Goal: Communication & Community: Answer question/provide support

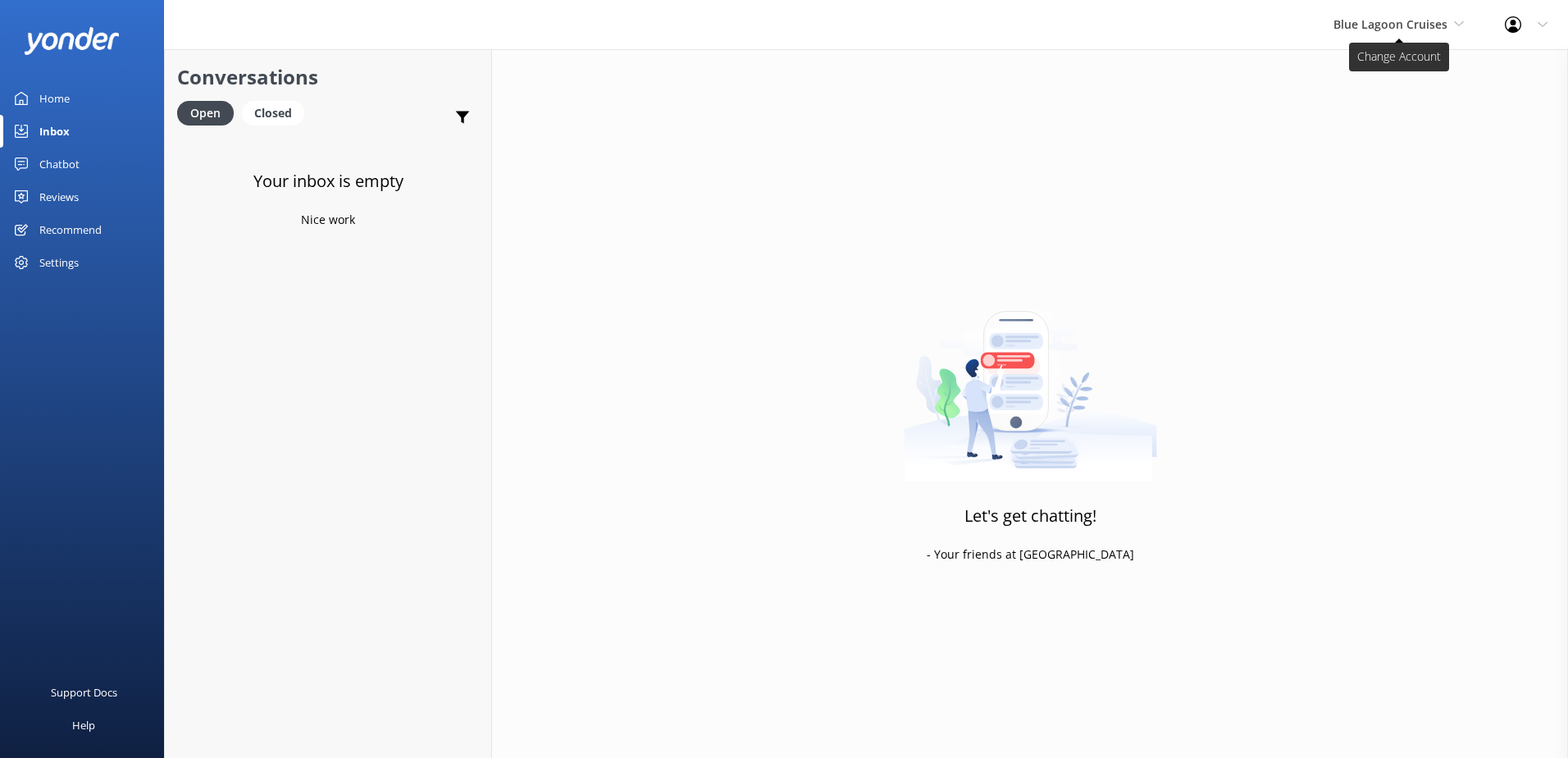
click at [1377, 25] on span "Blue Lagoon Cruises" at bounding box center [1390, 24] width 114 height 16
click at [1356, 73] on link "South Sea Sailing" at bounding box center [1395, 69] width 164 height 40
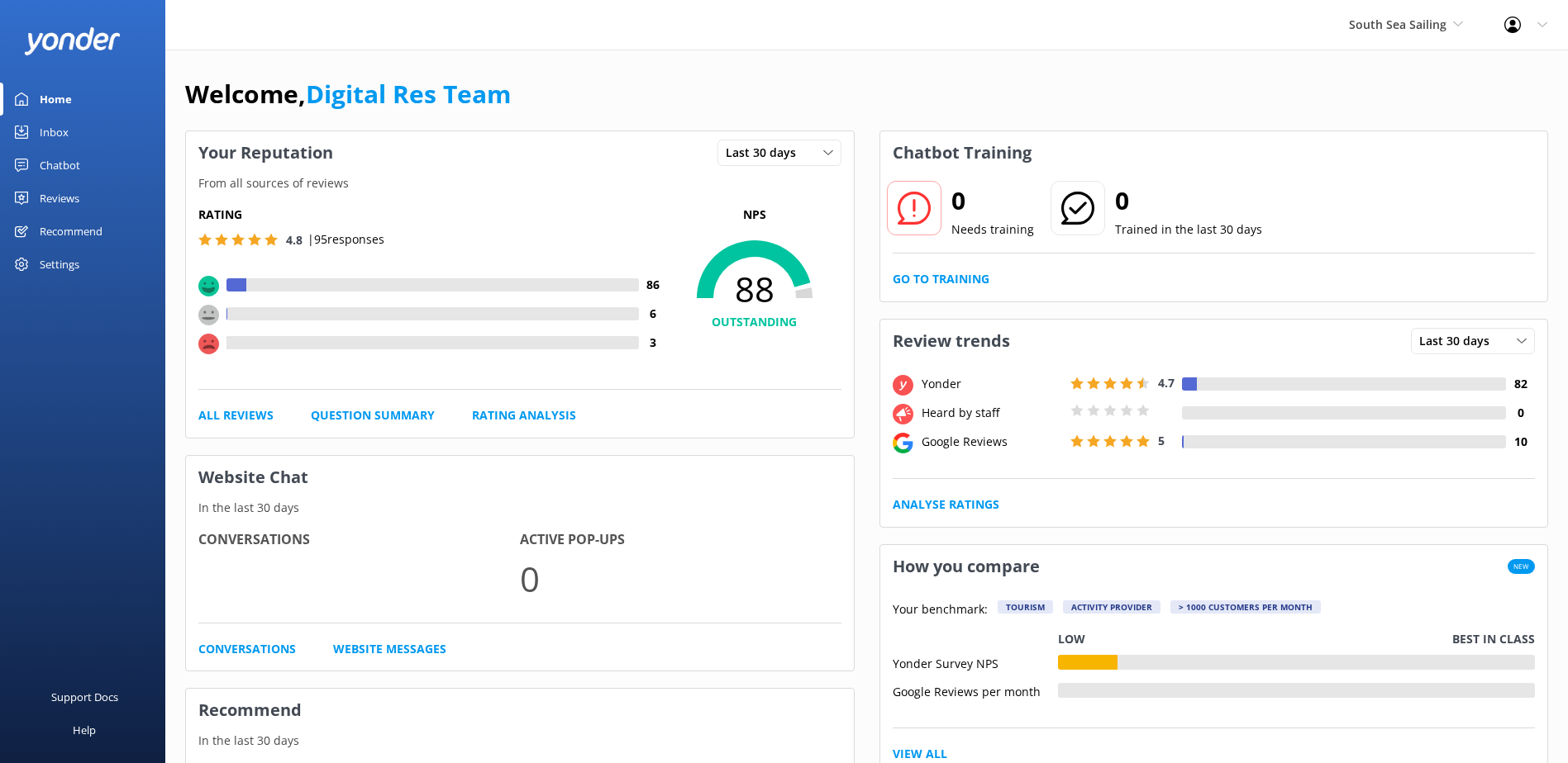
click at [63, 148] on div "Chatbot" at bounding box center [60, 164] width 40 height 33
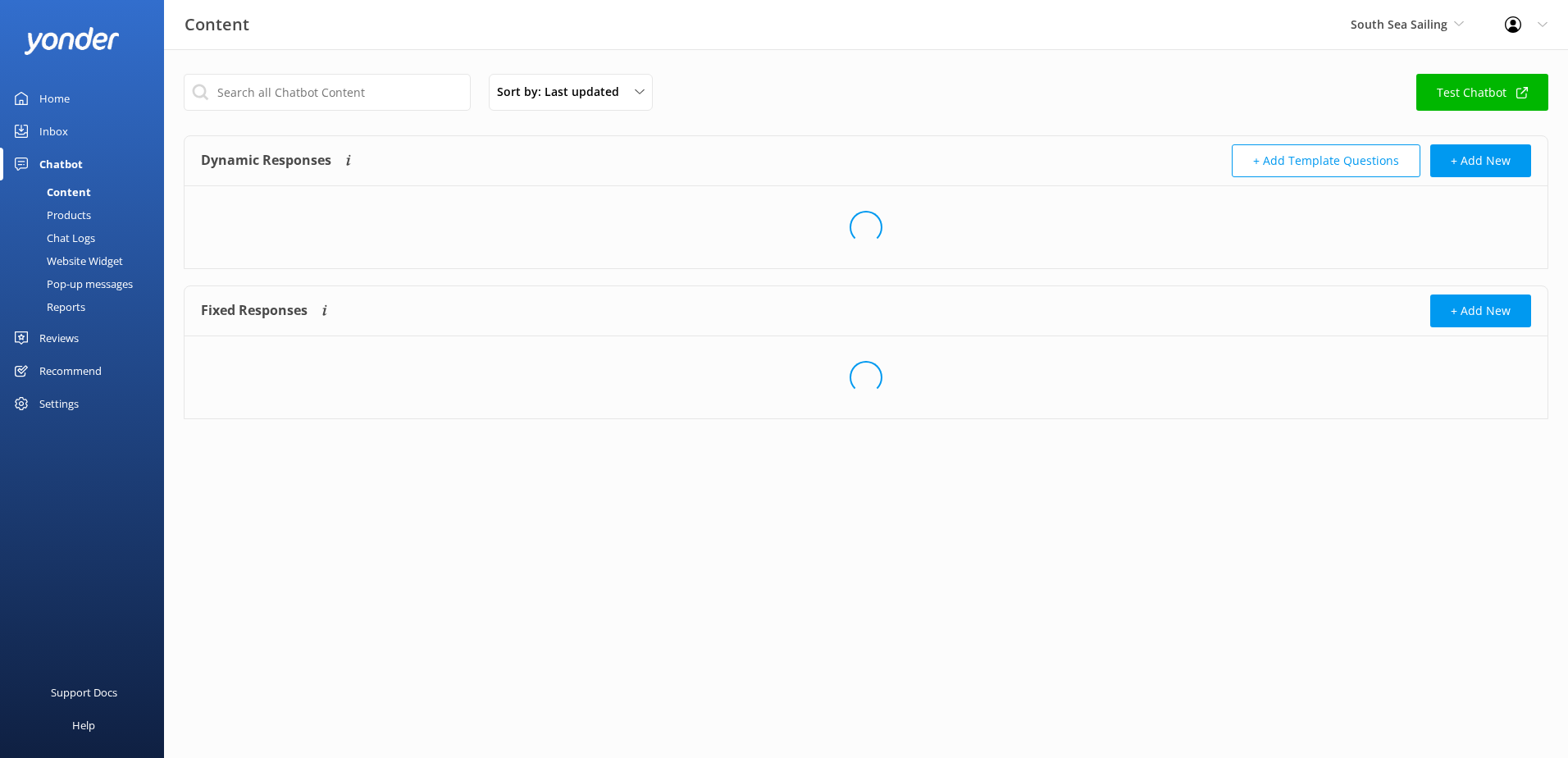
click at [70, 128] on link "Inbox" at bounding box center [82, 131] width 164 height 32
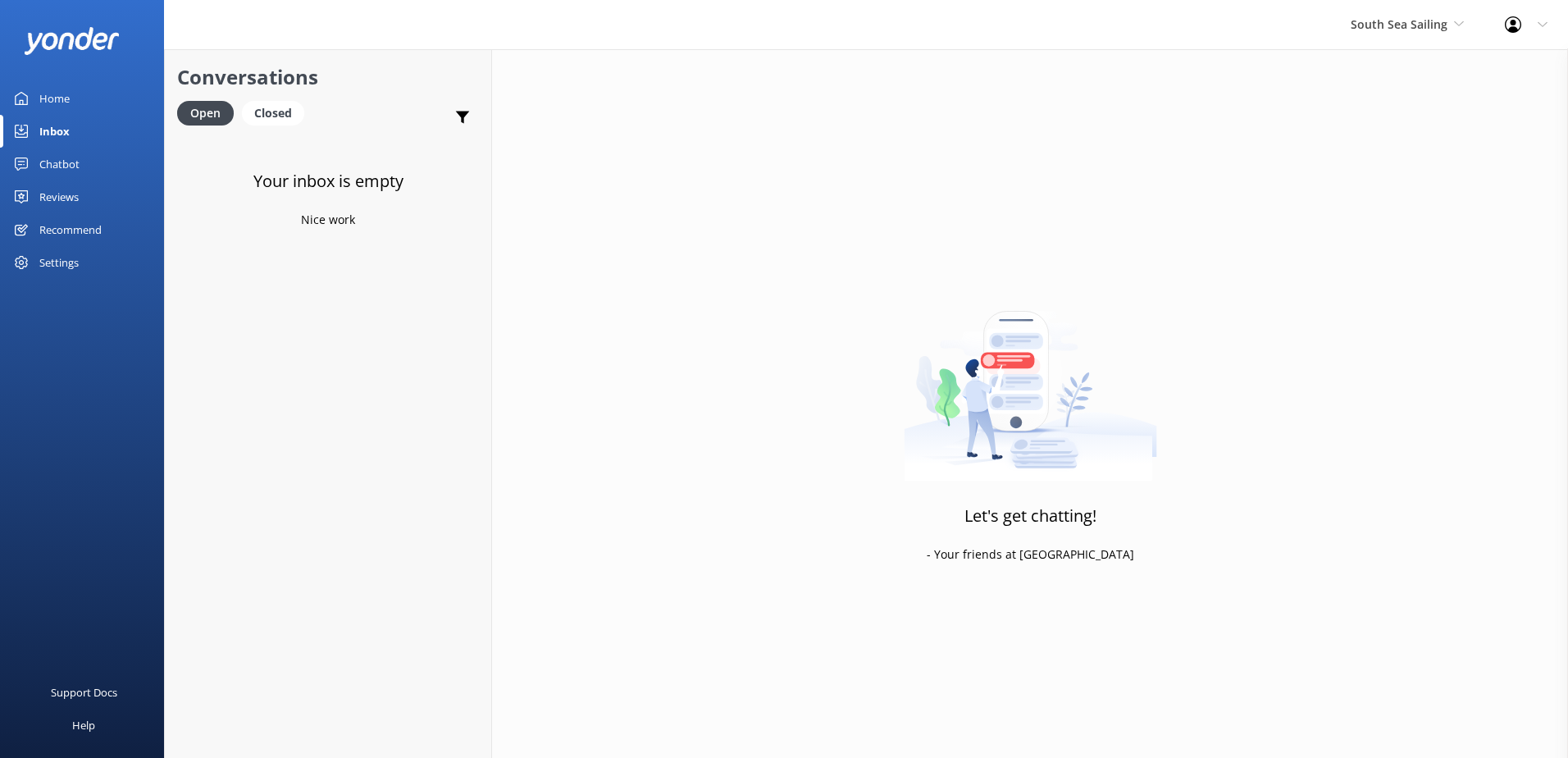
click at [69, 164] on div "Chatbot" at bounding box center [59, 163] width 40 height 32
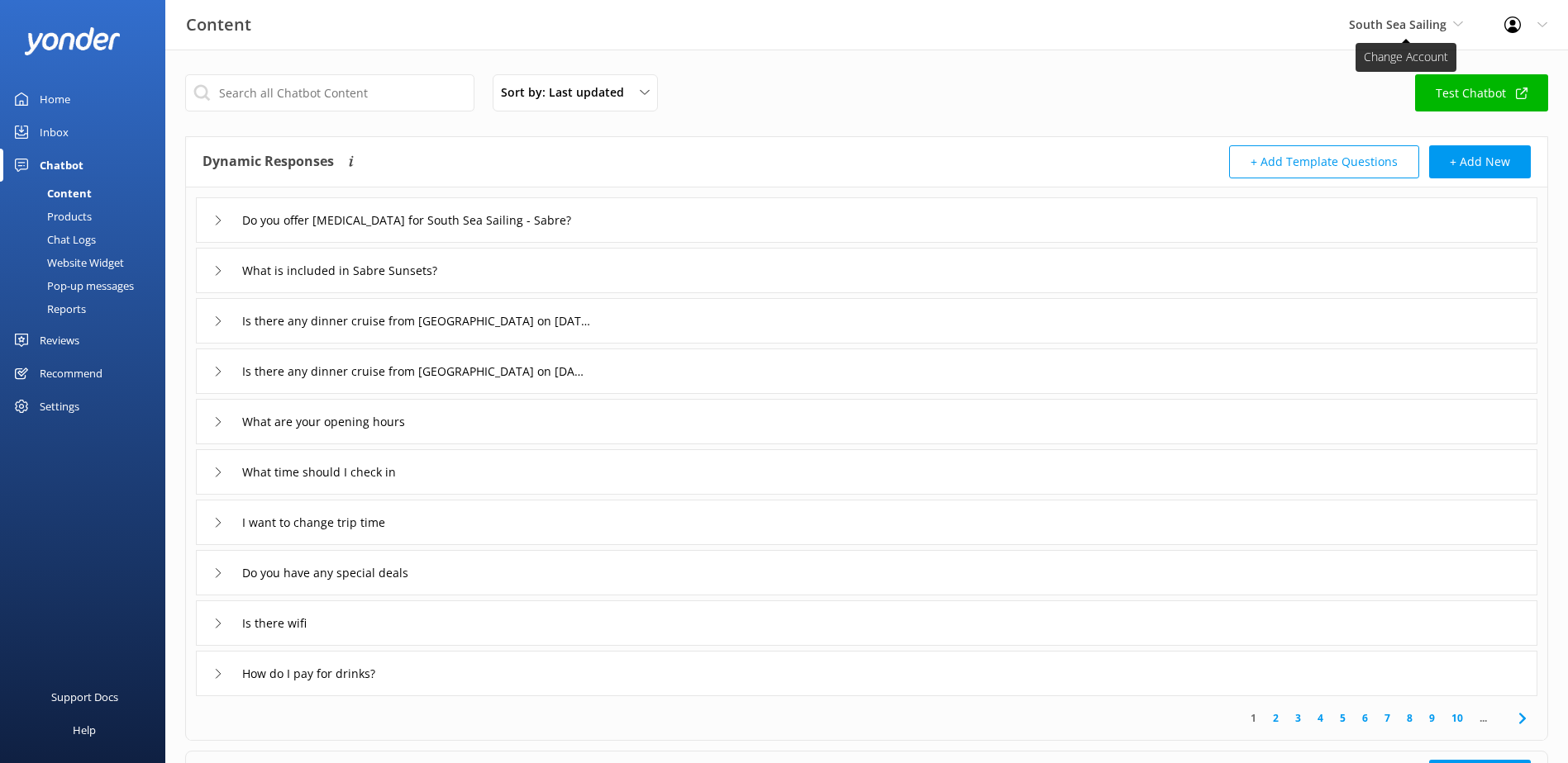
click at [1415, 29] on span "South Sea Sailing" at bounding box center [1397, 24] width 97 height 16
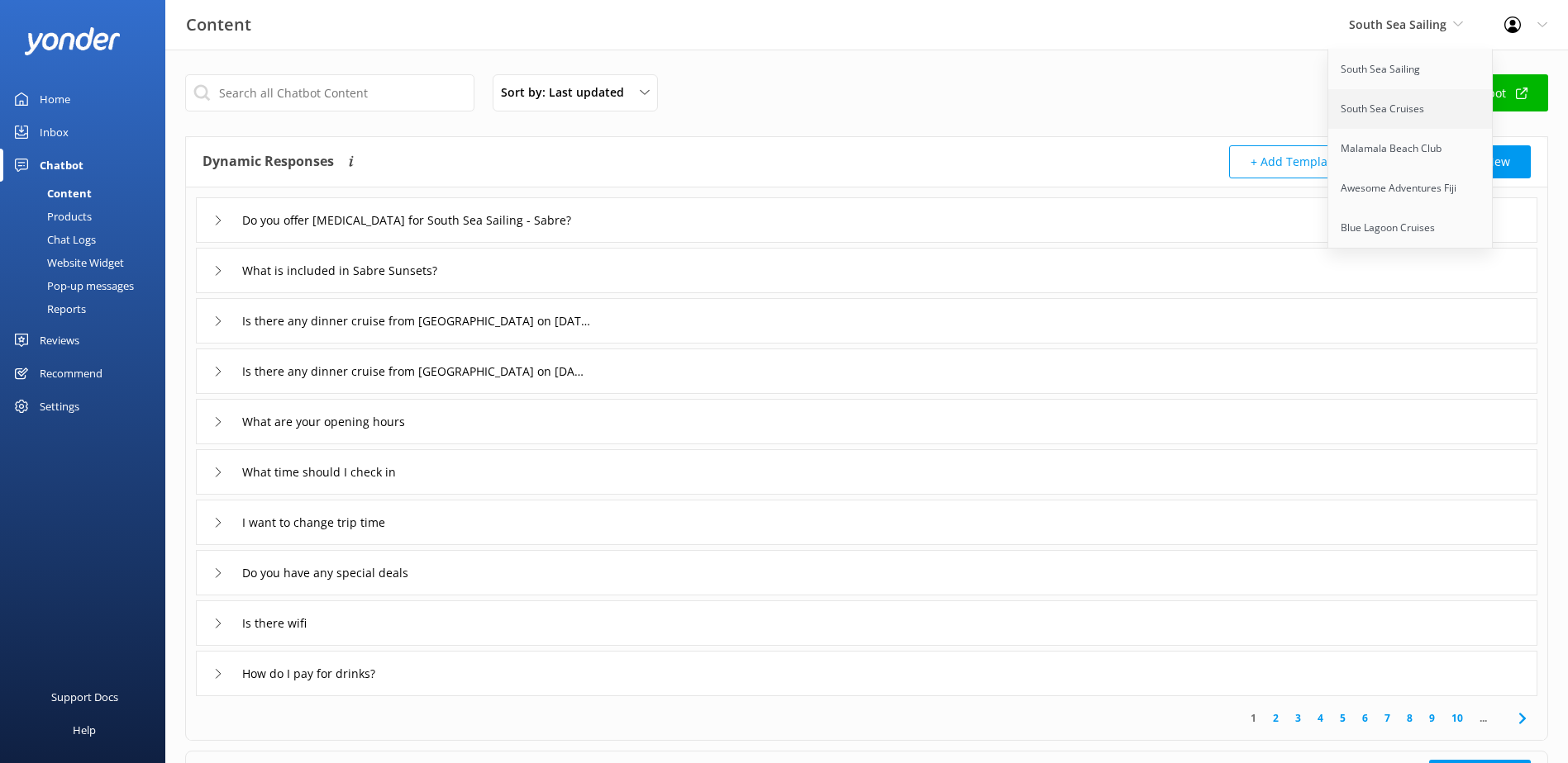
click at [1372, 112] on link "South Sea Cruises" at bounding box center [1410, 109] width 165 height 40
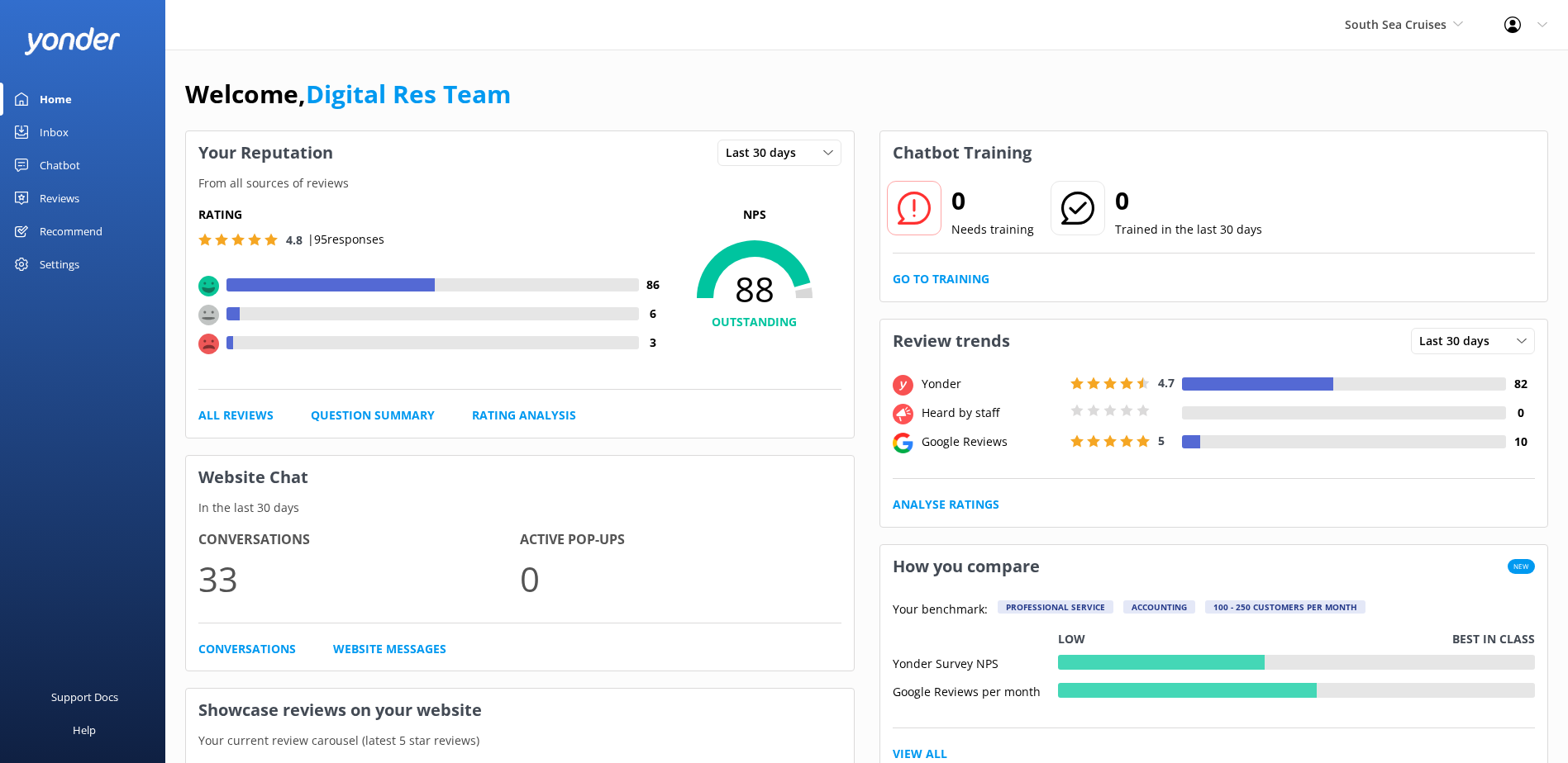
click at [69, 133] on link "Inbox" at bounding box center [82, 132] width 165 height 33
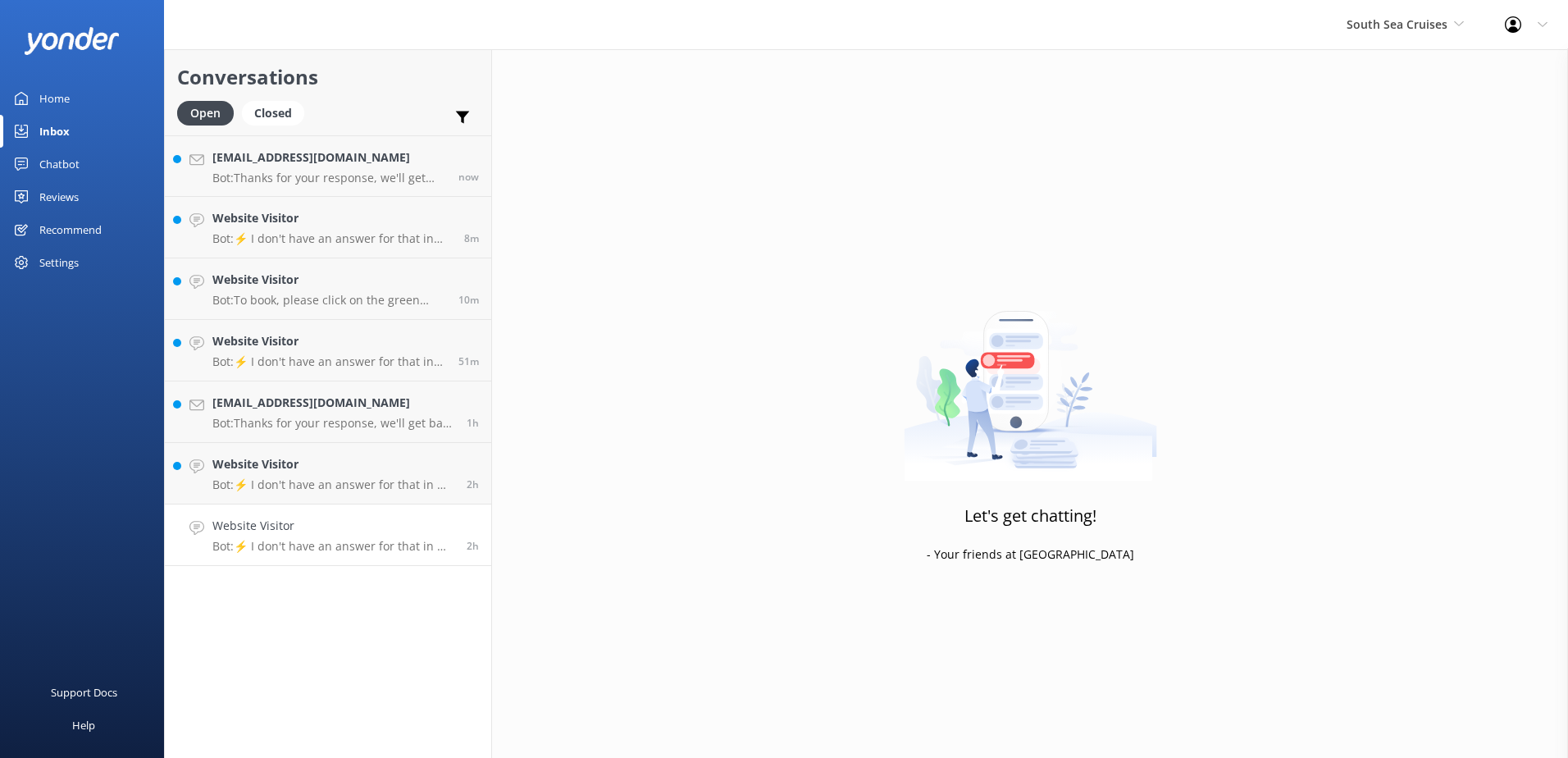
click at [318, 531] on h4 "Website Visitor" at bounding box center [332, 525] width 242 height 18
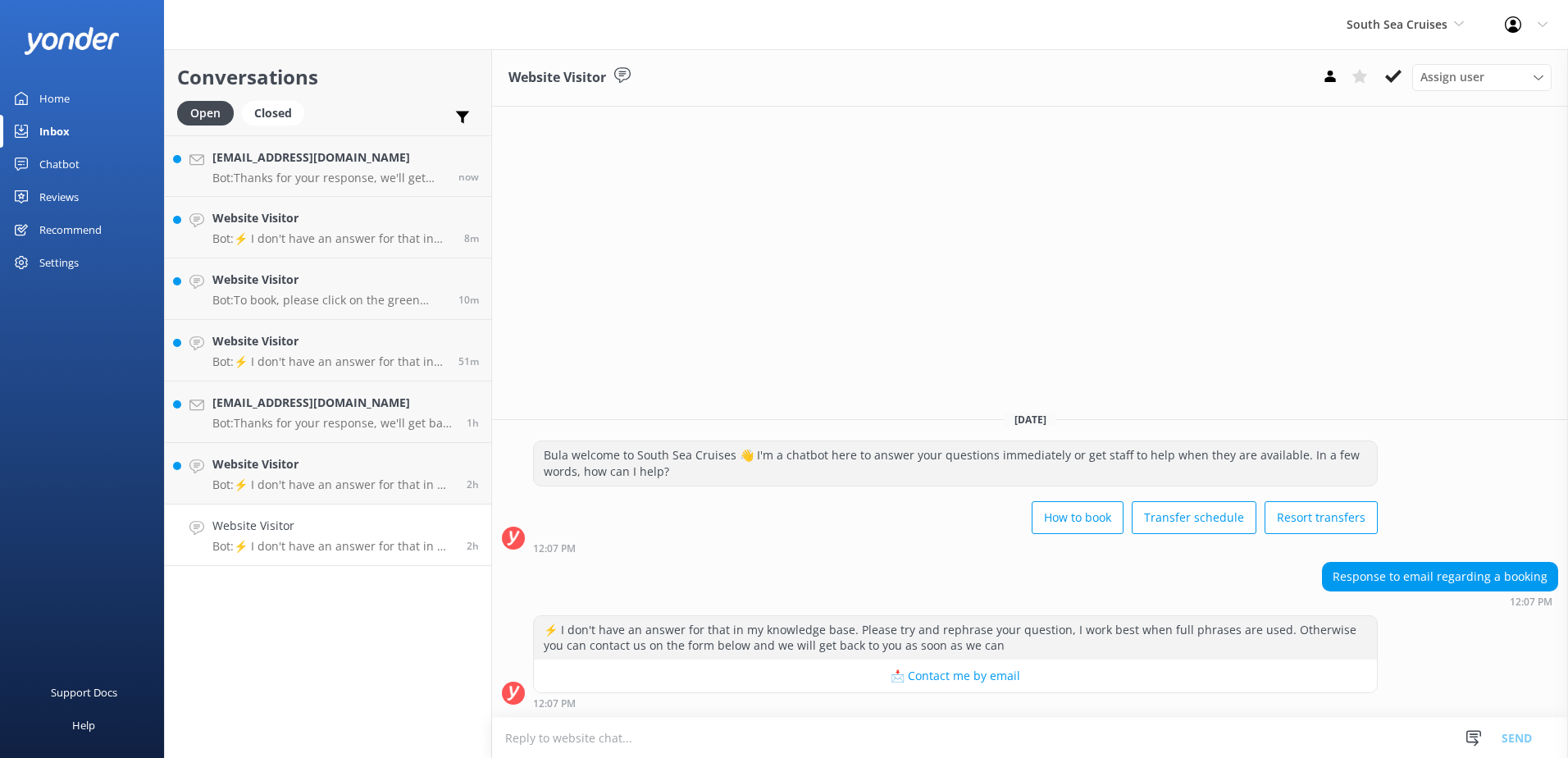
drag, startPoint x: 1389, startPoint y: 88, endPoint x: 1454, endPoint y: 145, distance: 86.5
click at [1457, 146] on div "Website Visitor Assign user Alyssa Sonya Digital Res Team Brenda Fenton Asena N…" at bounding box center [1030, 403] width 1076 height 709
click at [333, 494] on link "Website Visitor Bot: ⚡ I don't have an answer for that in my knowledge base. Pl…" at bounding box center [328, 474] width 326 height 61
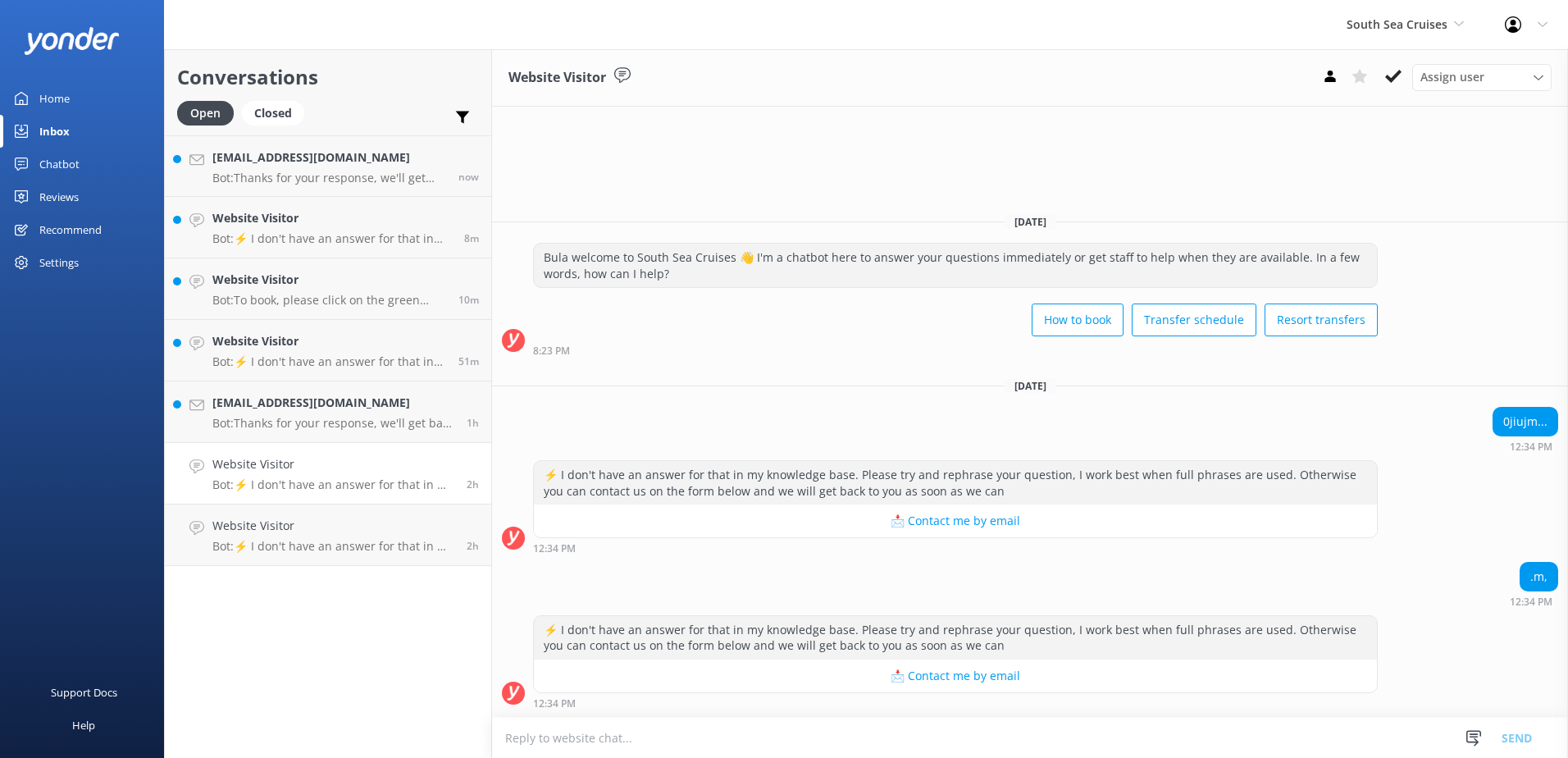
click at [1393, 90] on div "Assign user Alyssa Sonya Digital Res Team Brenda Fenton Asena Naweilulu Miri Ko…" at bounding box center [1433, 77] width 236 height 26
click at [1394, 78] on use at bounding box center [1394, 76] width 17 height 13
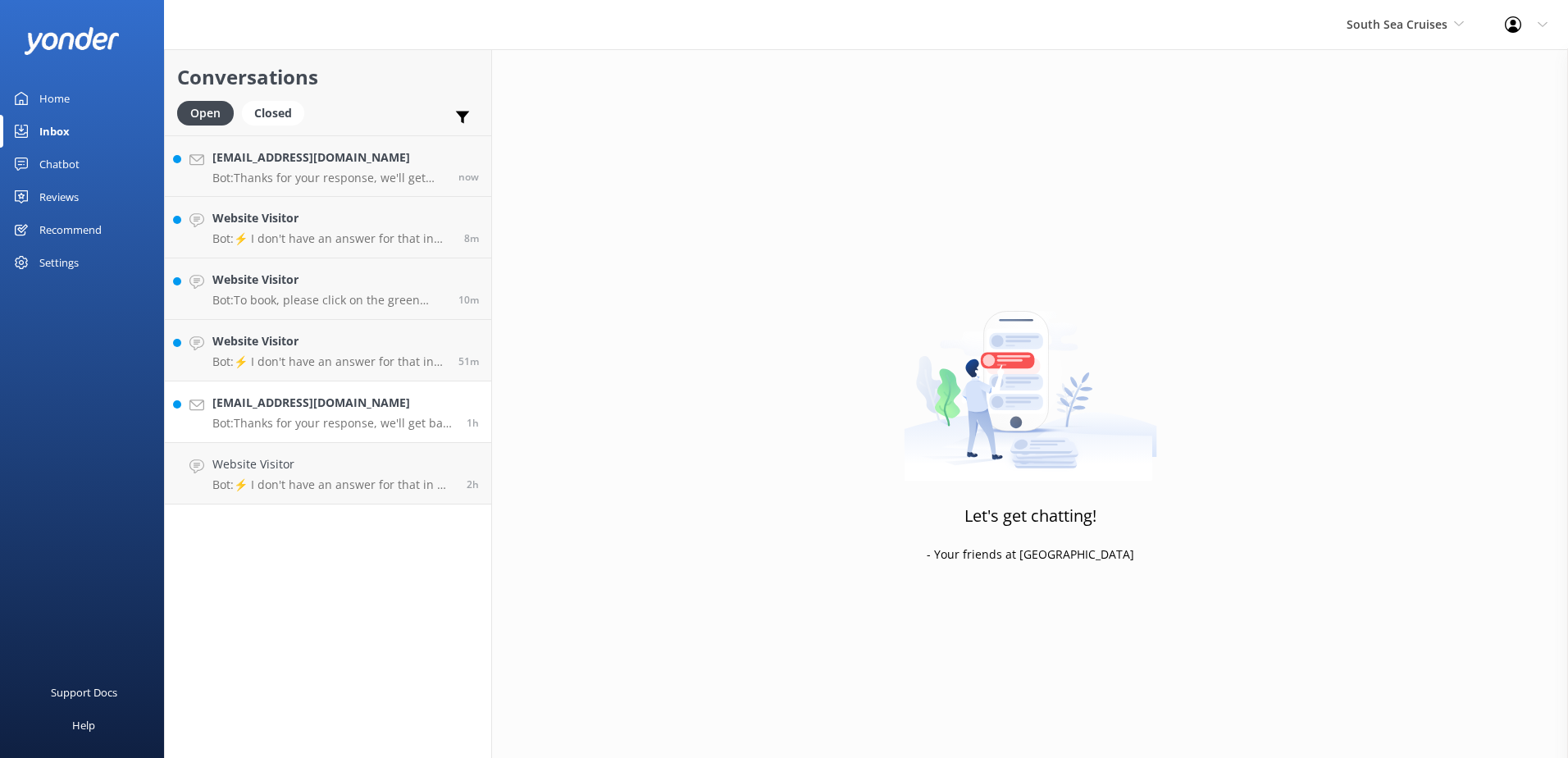
click at [395, 413] on div "nickwalkdenbrown@gmail.com Bot: Thanks for your response, we'll get back to you…" at bounding box center [332, 411] width 242 height 36
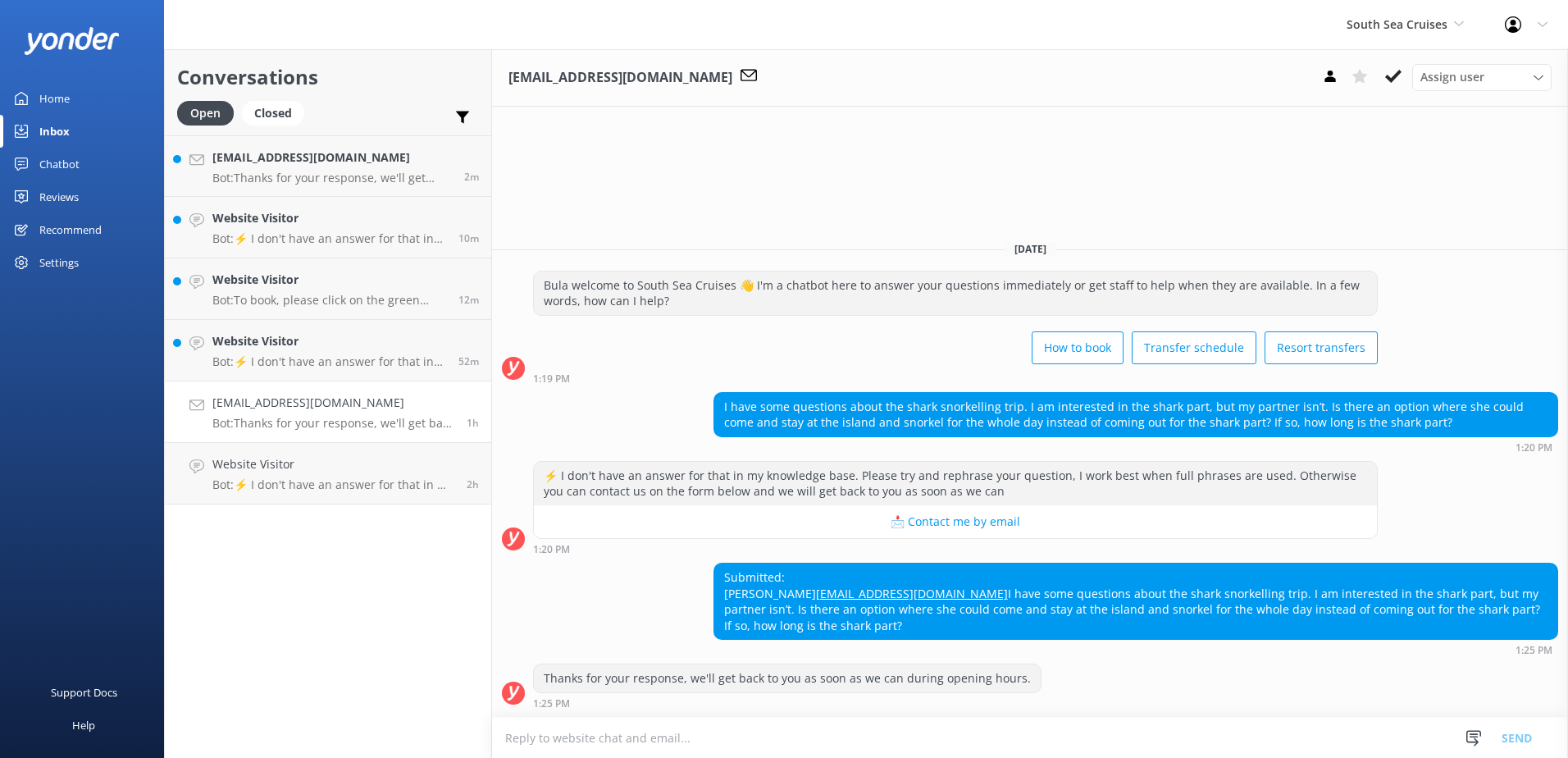
click at [797, 750] on textarea at bounding box center [1030, 738] width 1076 height 40
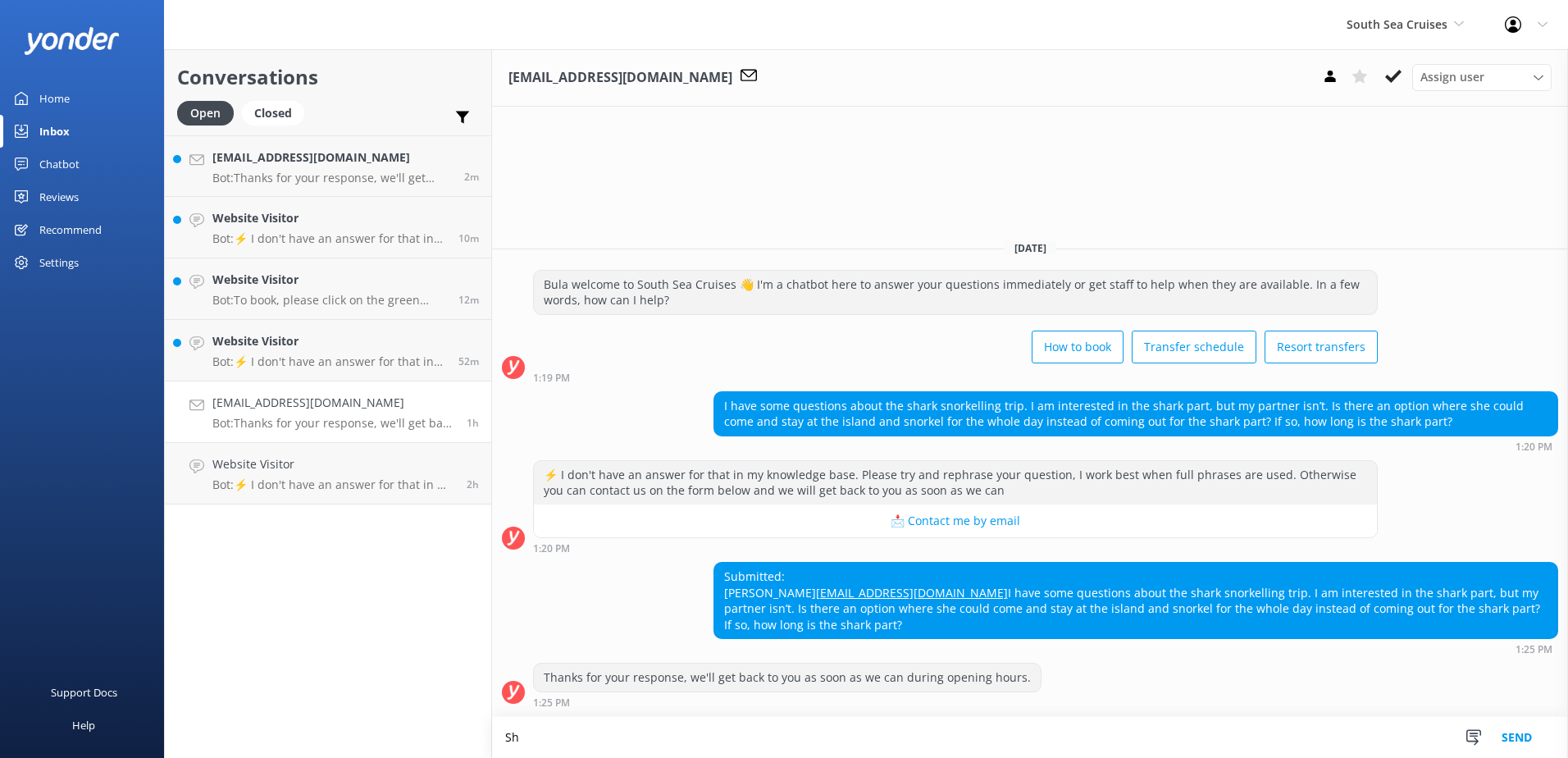
type textarea "S"
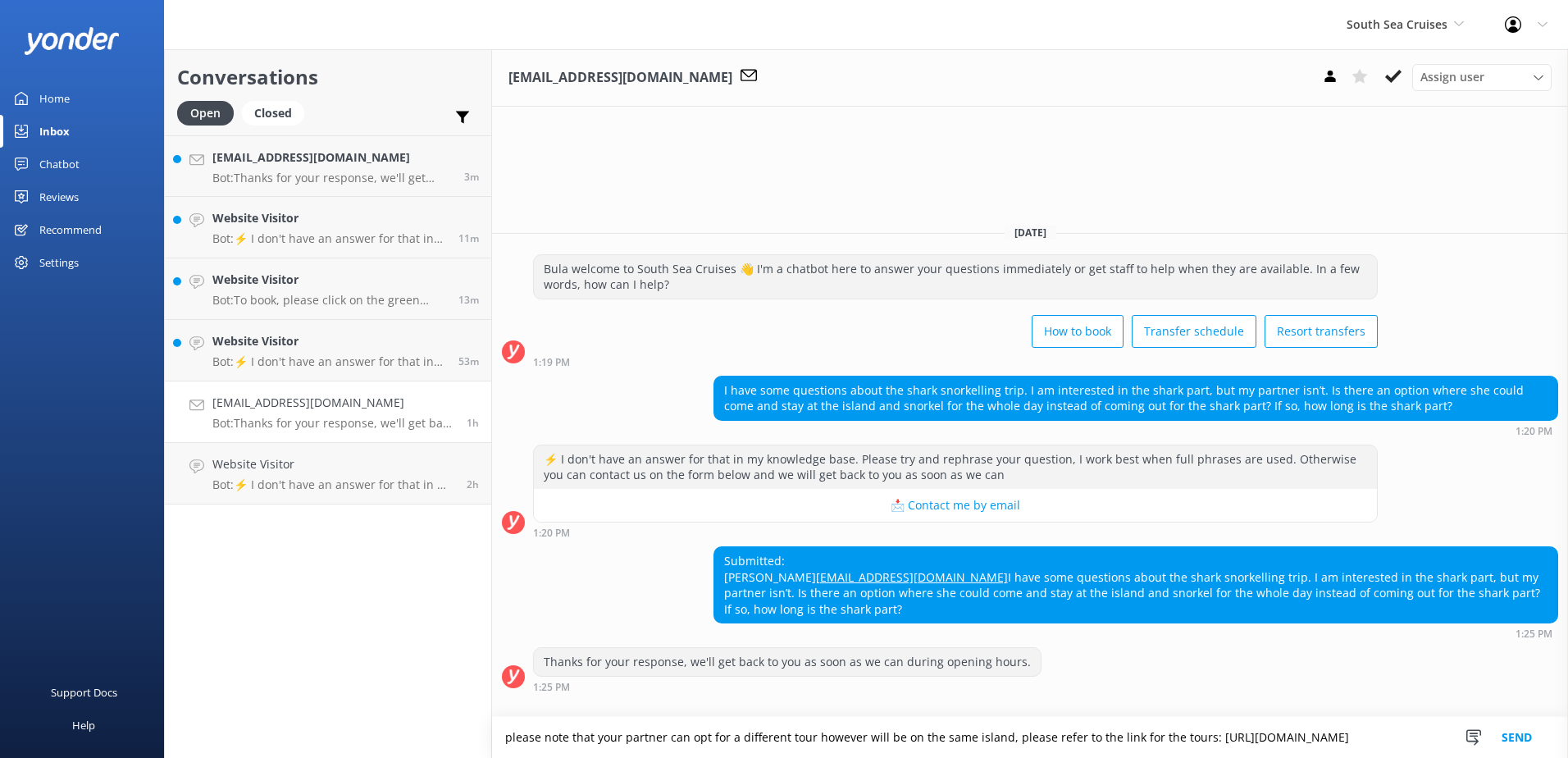
drag, startPoint x: 794, startPoint y: 744, endPoint x: 332, endPoint y: 668, distance: 468.2
click at [332, 668] on div "Conversations Open Closed Important Assigned to me Unassigned [EMAIL_ADDRESS][D…" at bounding box center [866, 403] width 1404 height 709
type textarea "please note that your partner can opt for a different tour however will be on t…"
click at [1537, 726] on button "Send" at bounding box center [1517, 738] width 61 height 41
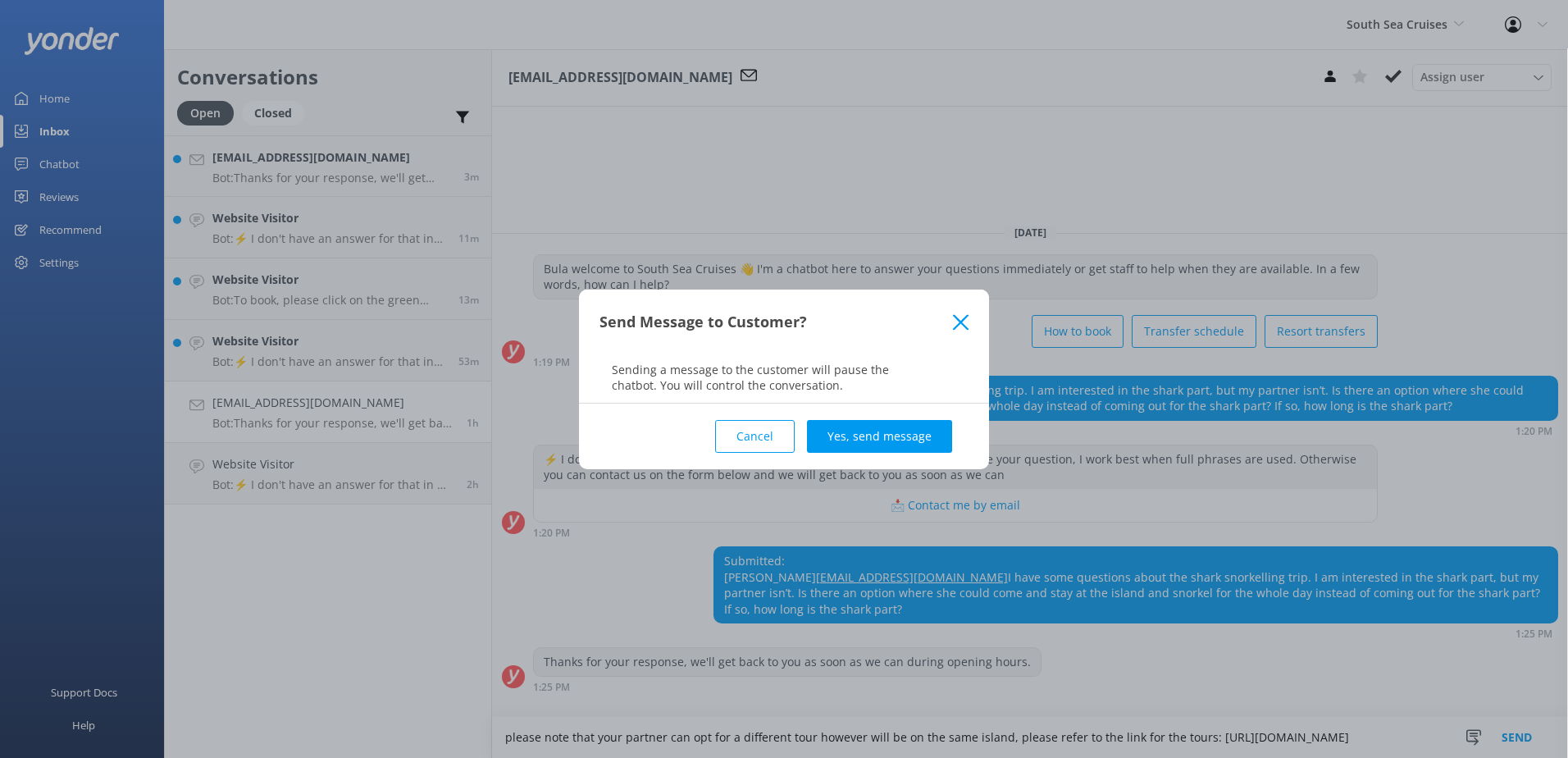
click at [914, 415] on div "Cancel Yes, send message" at bounding box center [784, 436] width 370 height 66
click at [914, 429] on button "Yes, send message" at bounding box center [879, 436] width 145 height 32
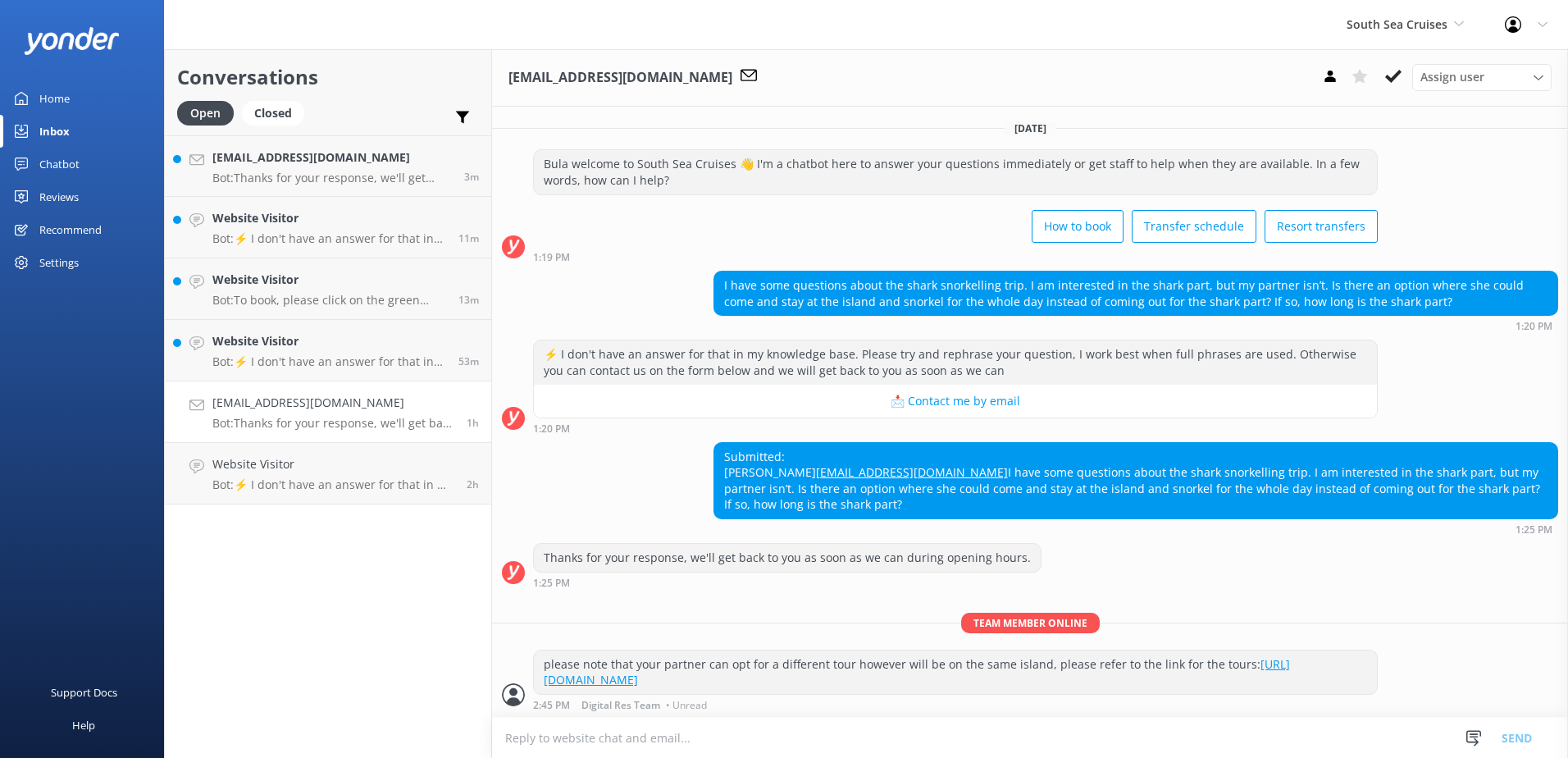
scroll to position [33, 0]
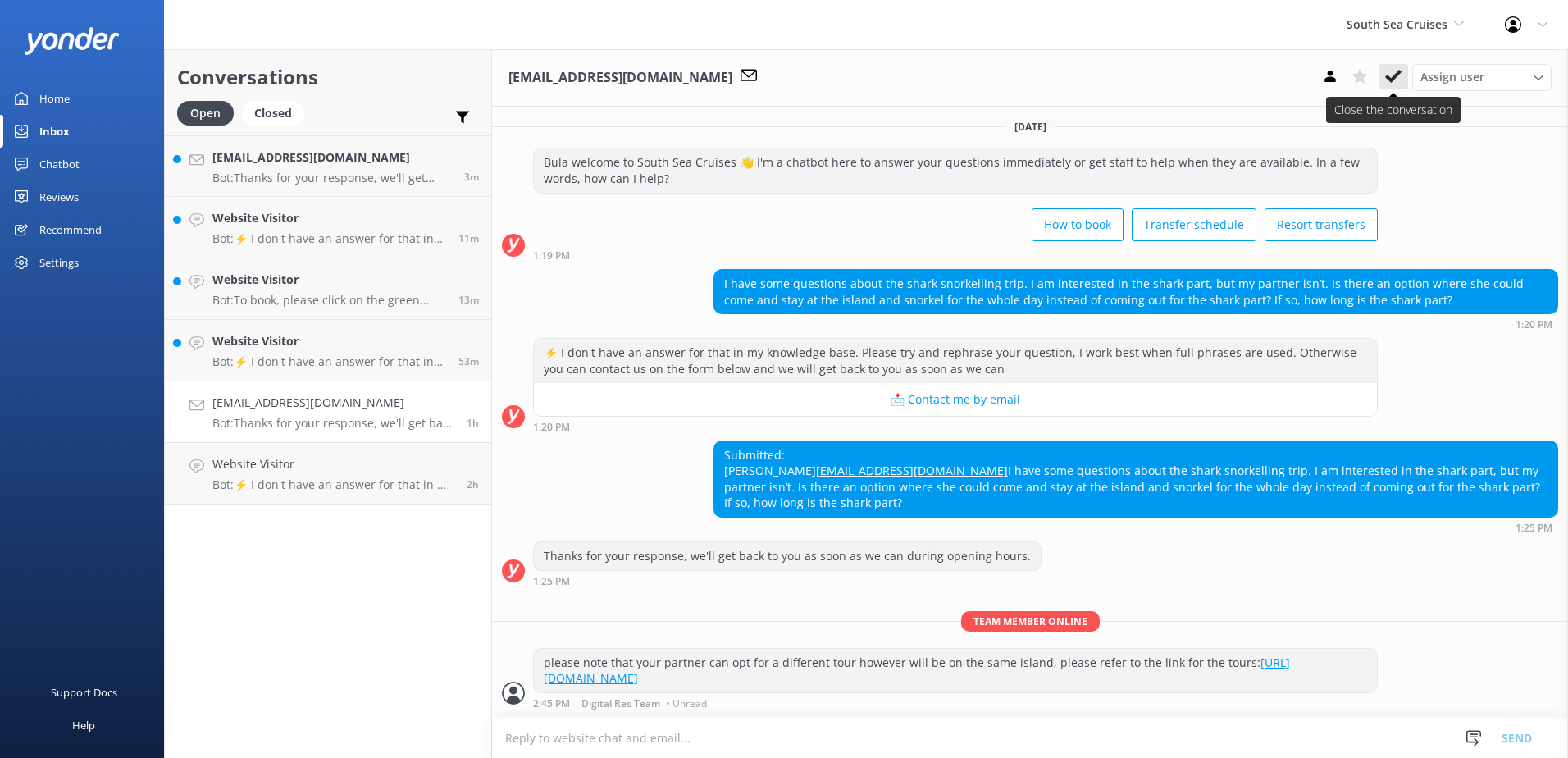
click at [1395, 77] on use at bounding box center [1394, 76] width 17 height 13
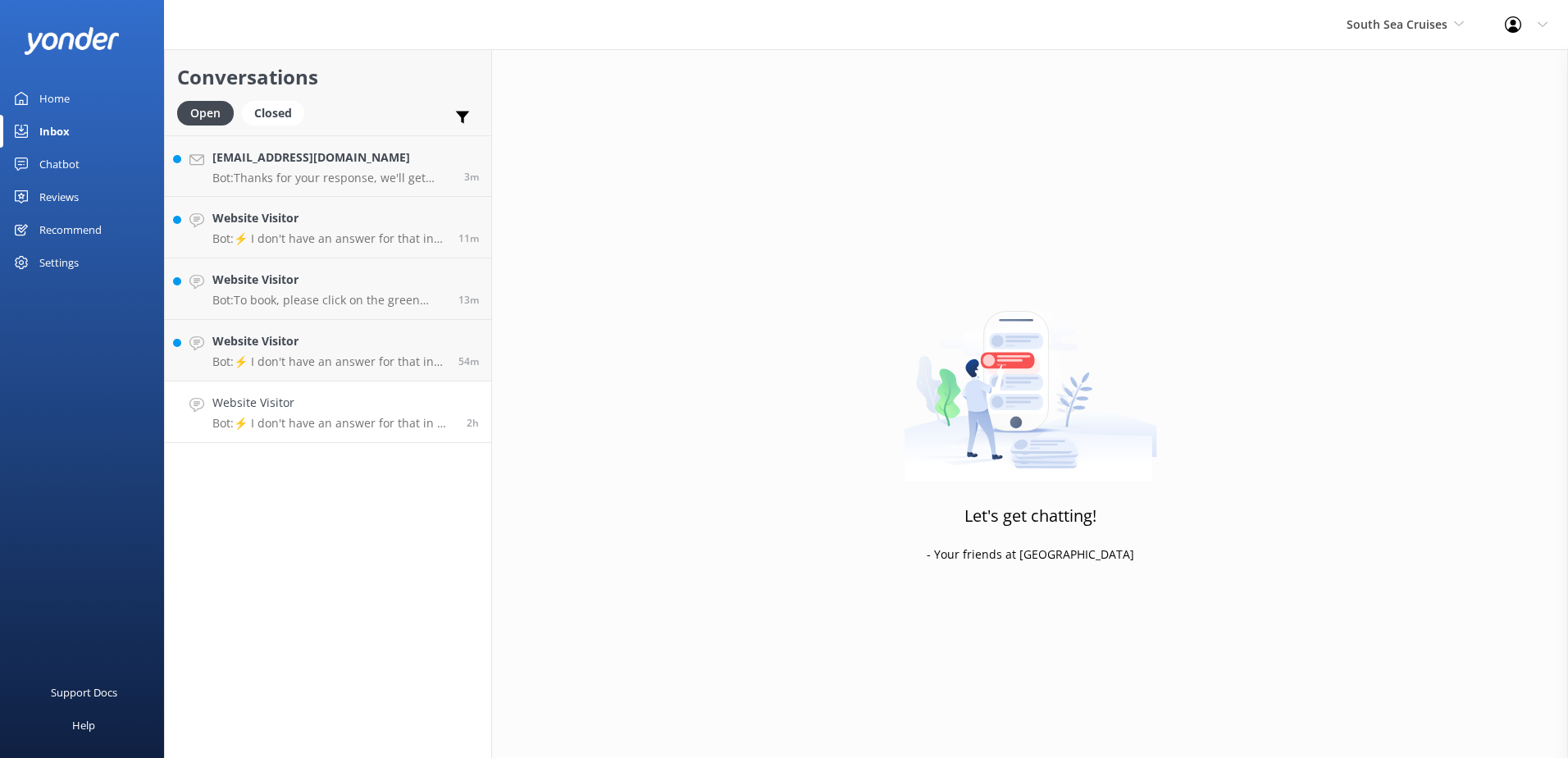
click at [379, 415] on div "Website Visitor Bot: ⚡ I don't have an answer for that in my knowledge base. Pl…" at bounding box center [332, 411] width 242 height 36
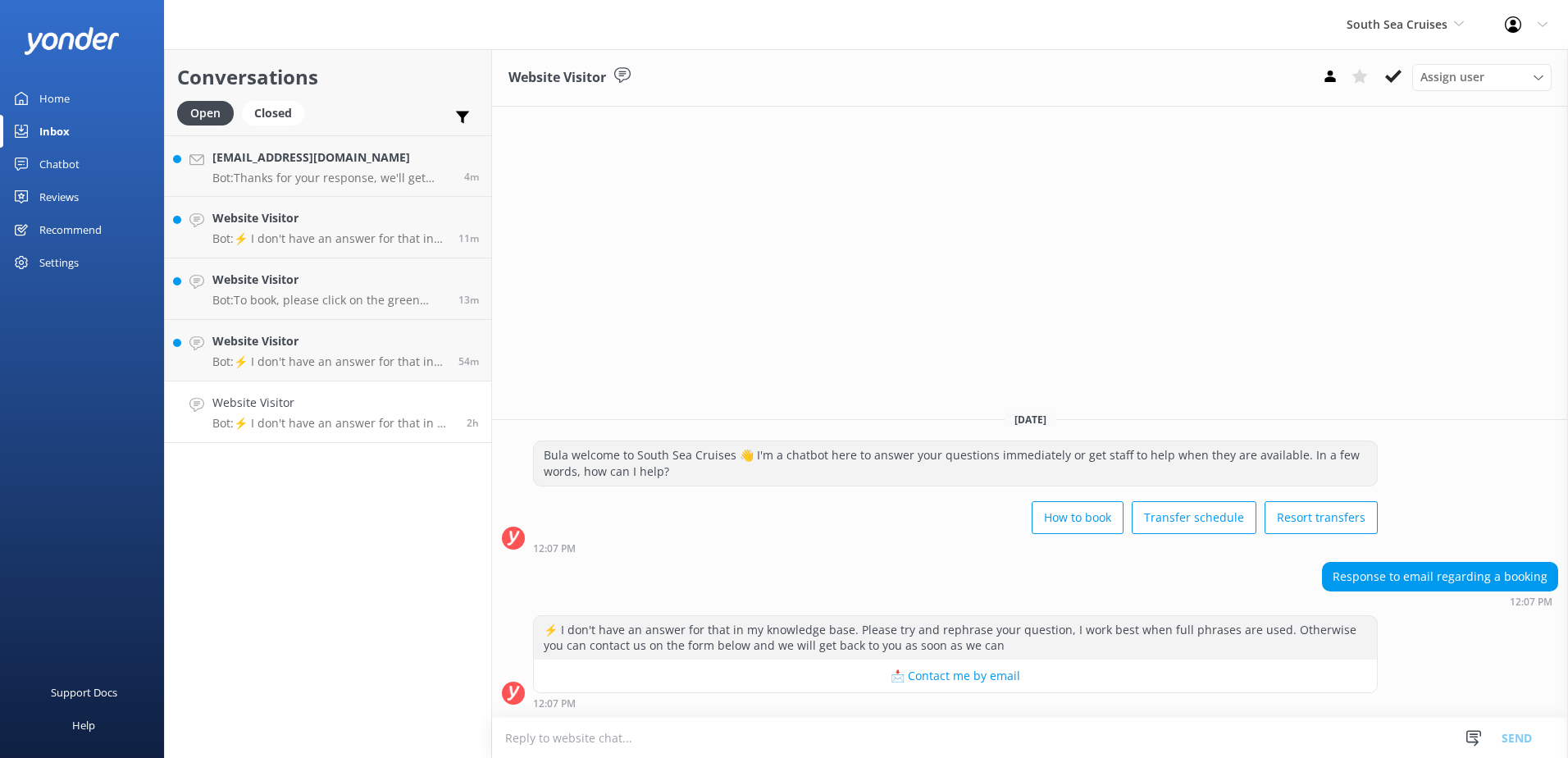
click at [1397, 76] on icon at bounding box center [1394, 77] width 17 height 17
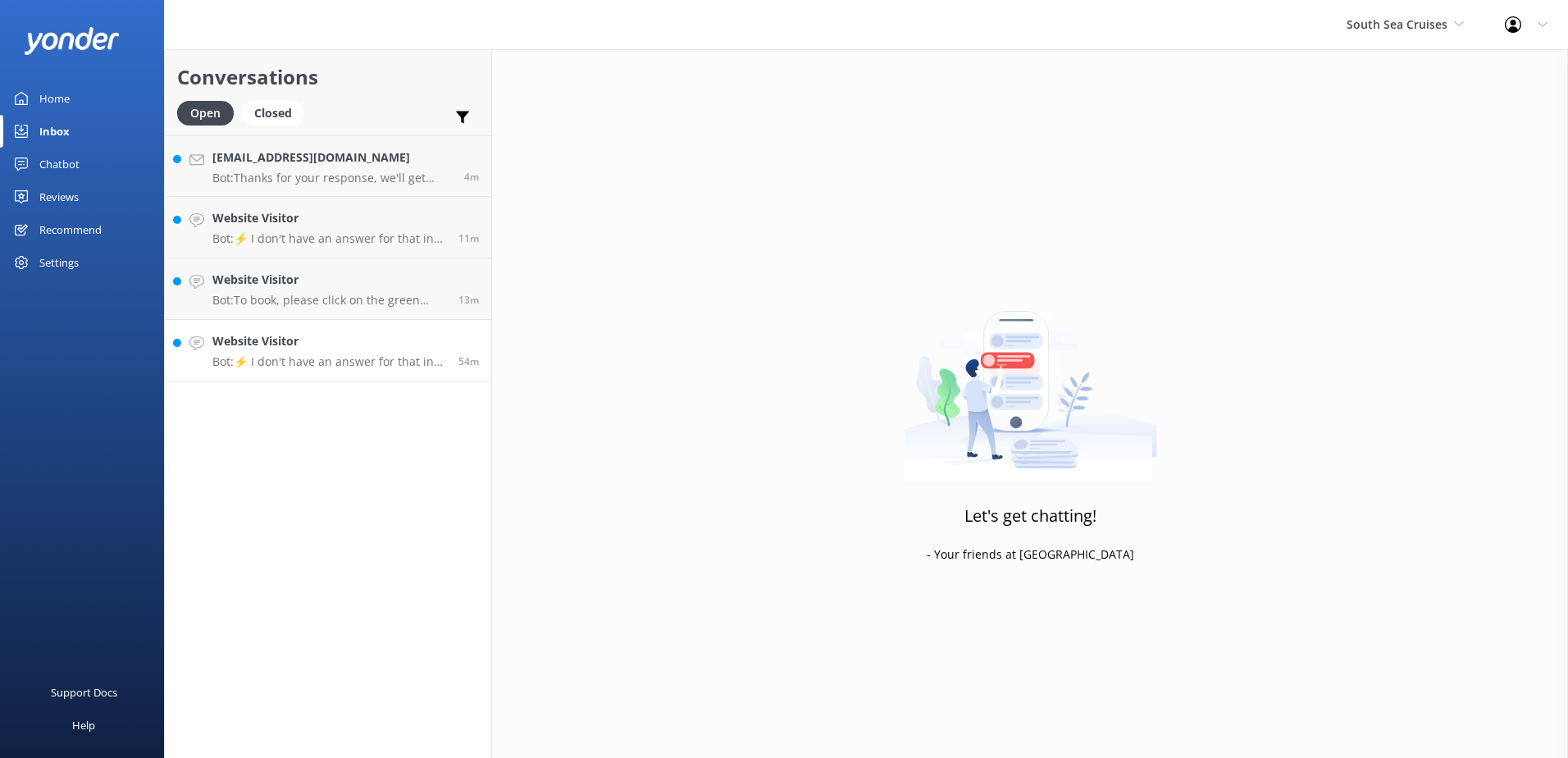
click at [413, 359] on p "Bot: ⚡ I don't have an answer for that in my knowledge base. Please try and rep…" at bounding box center [329, 362] width 233 height 15
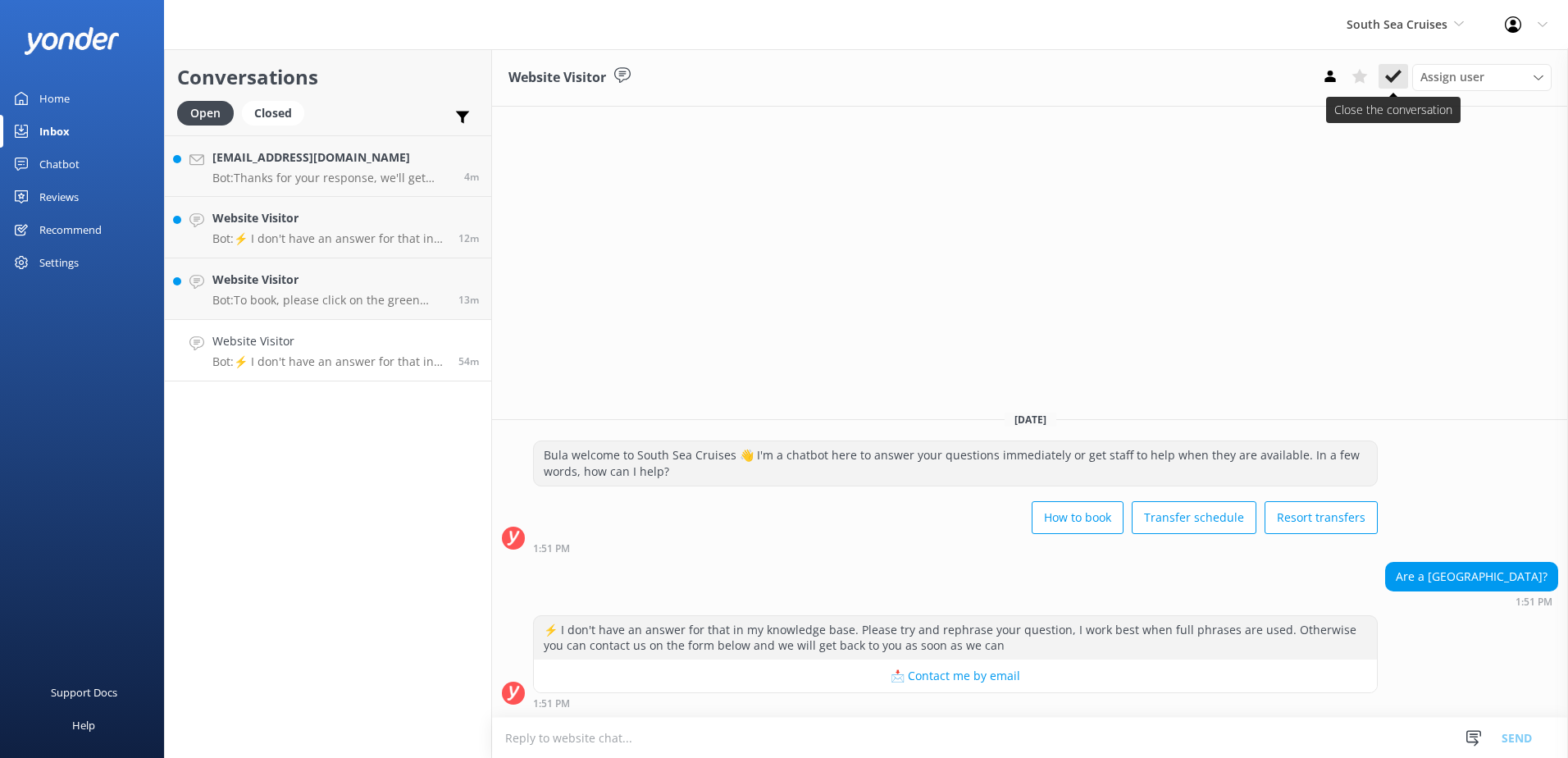
click at [1394, 72] on icon at bounding box center [1394, 77] width 17 height 17
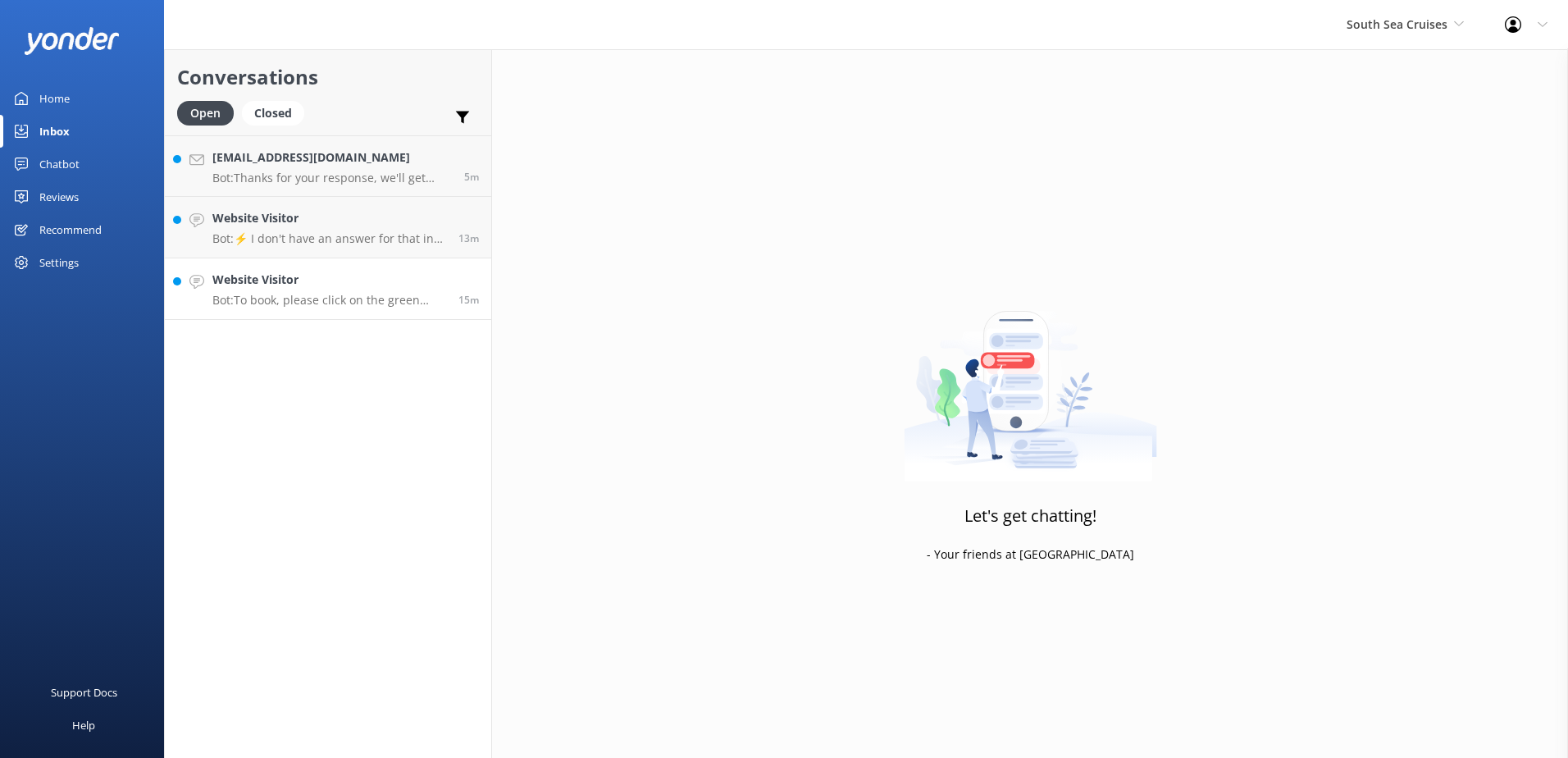
click at [372, 285] on h4 "Website Visitor" at bounding box center [329, 279] width 233 height 18
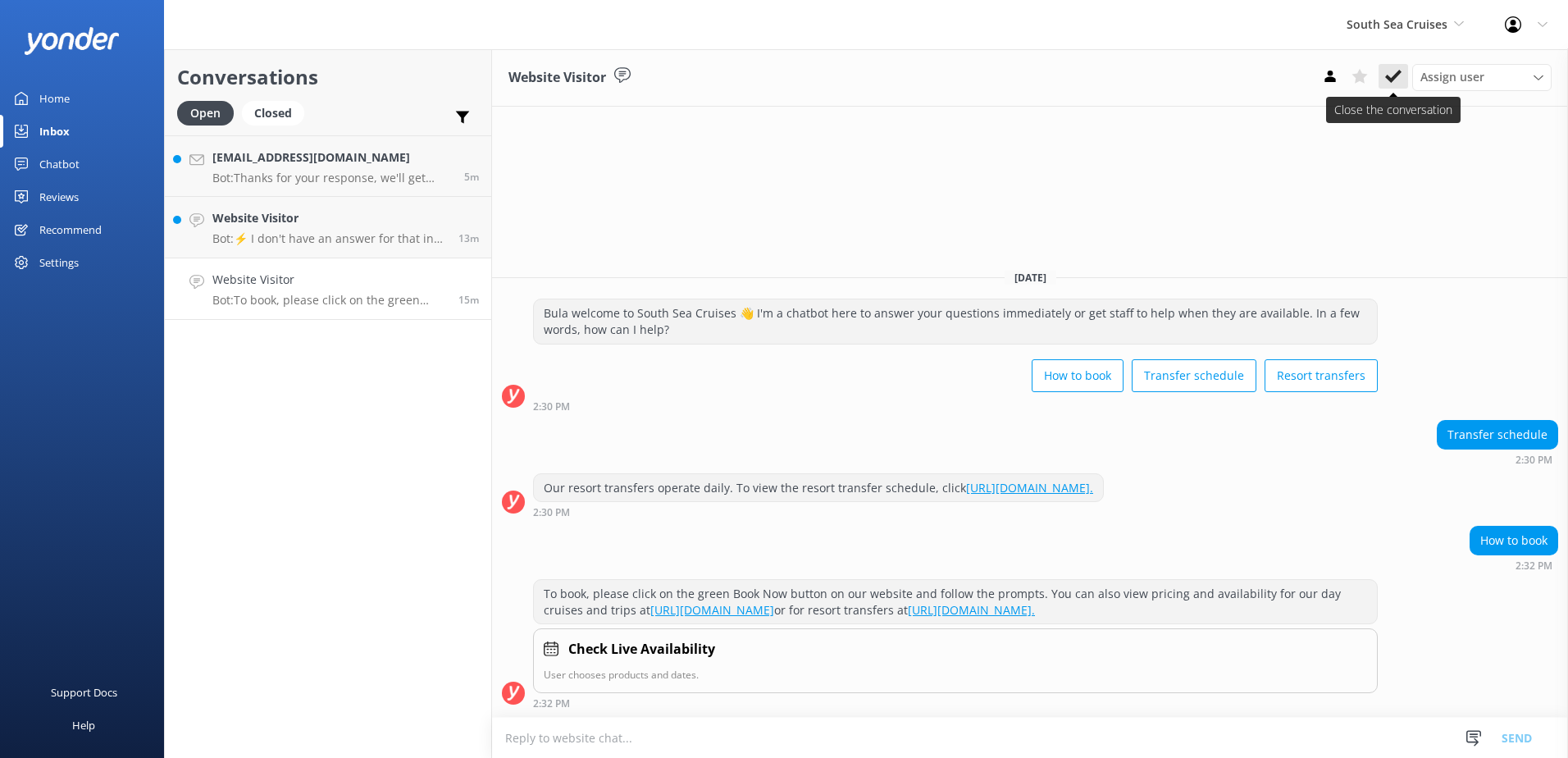
click at [1397, 78] on icon at bounding box center [1394, 77] width 17 height 17
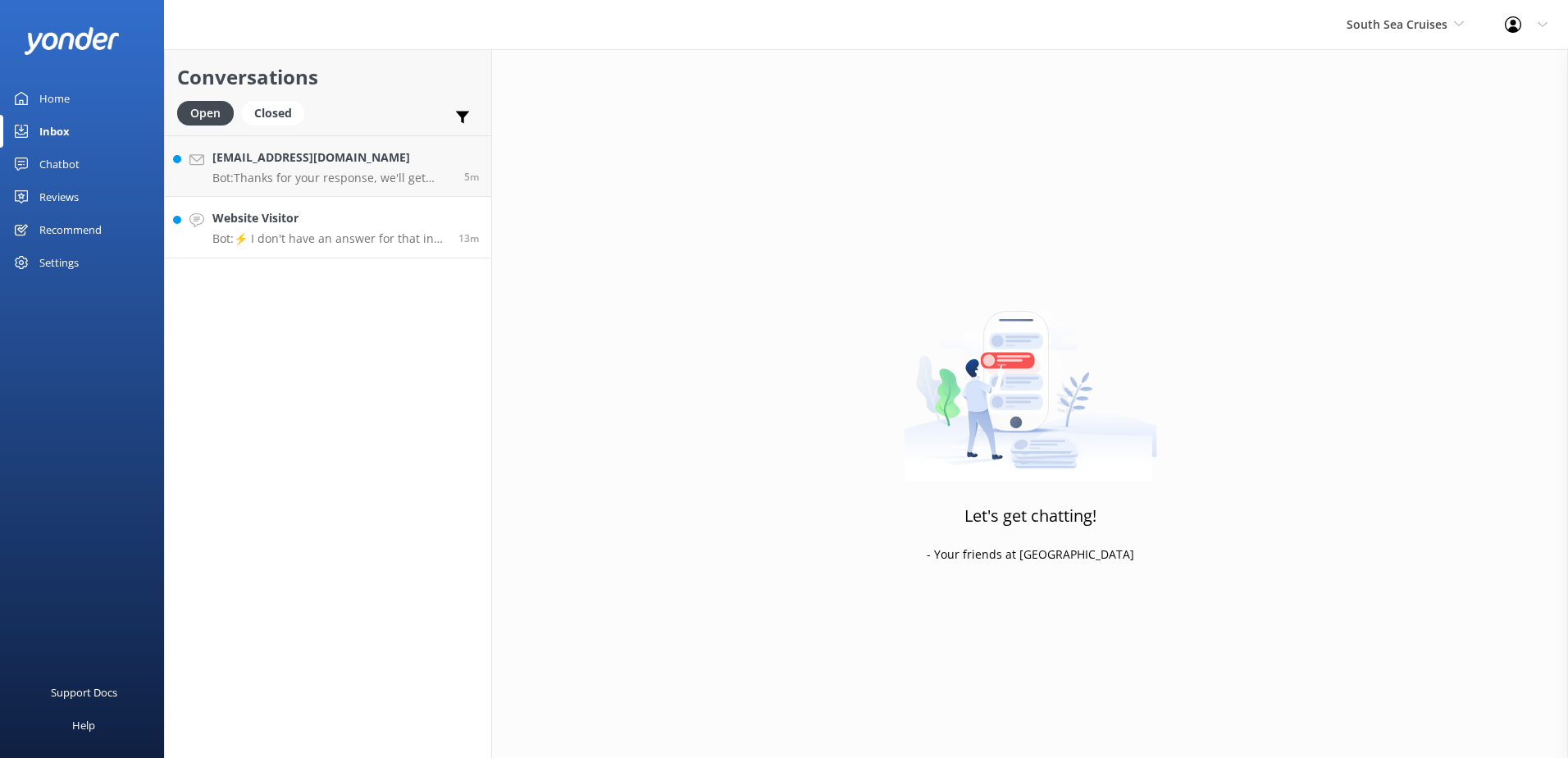
click at [288, 205] on link "Website Visitor Bot: ⚡ I don't have an answer for that in my knowledge base. Pl…" at bounding box center [328, 228] width 326 height 61
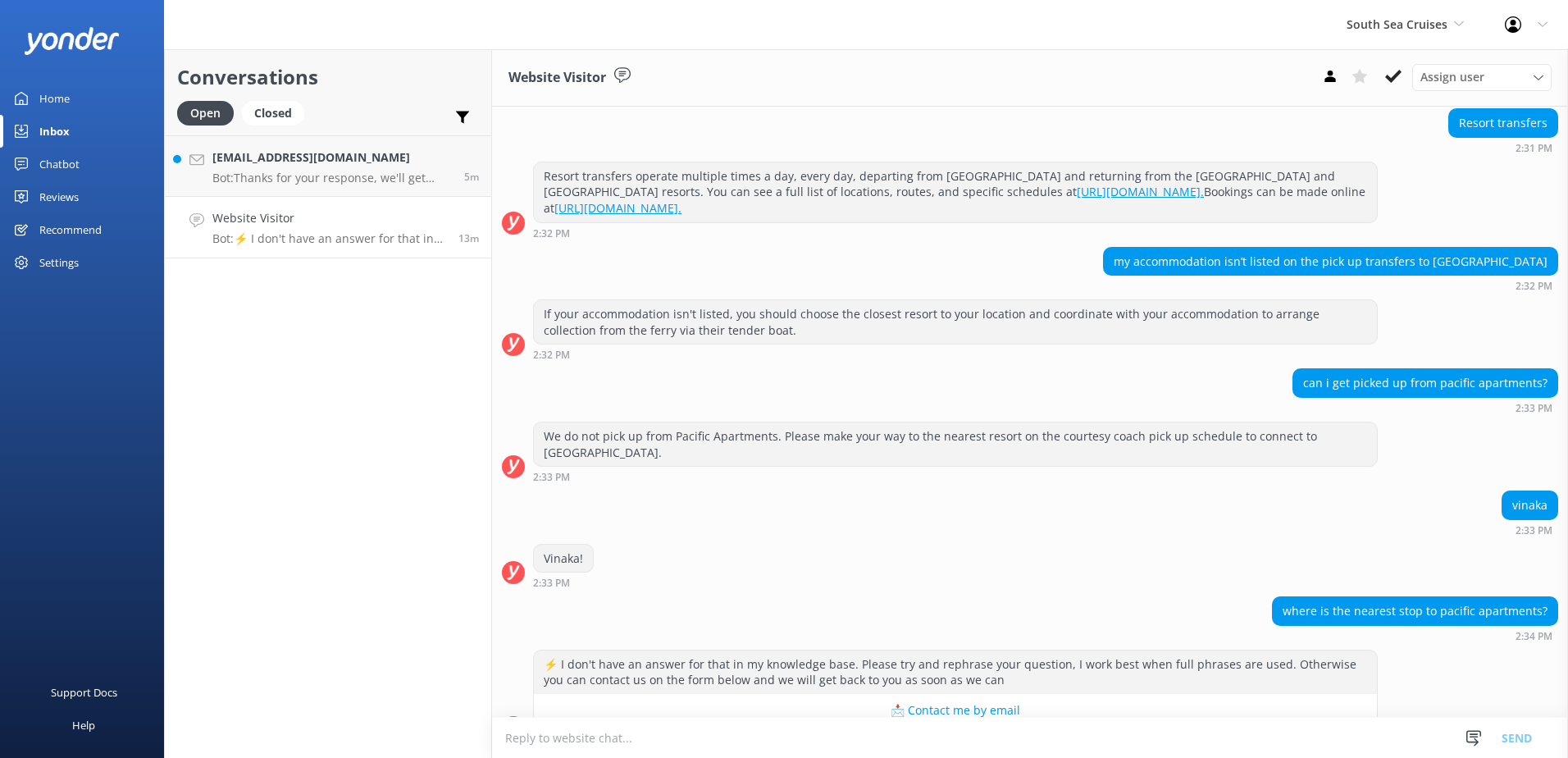
scroll to position [197, 0]
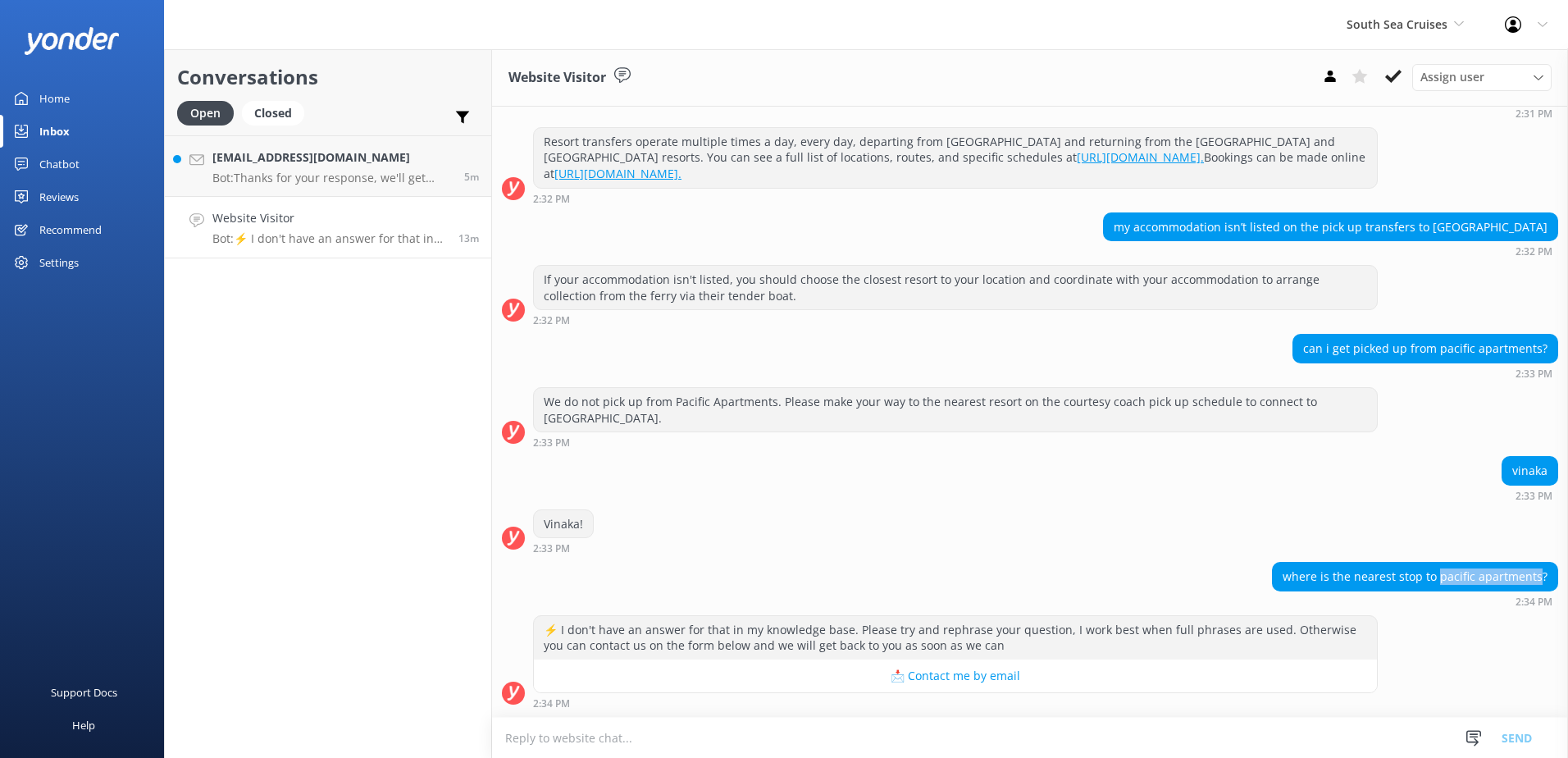
drag, startPoint x: 1435, startPoint y: 574, endPoint x: 1532, endPoint y: 580, distance: 97.2
click at [1532, 580] on div "where is the nearest stop to pacific apartments?" at bounding box center [1414, 577] width 284 height 28
copy div "pacific apartments"
click at [806, 734] on textarea at bounding box center [1030, 738] width 1076 height 40
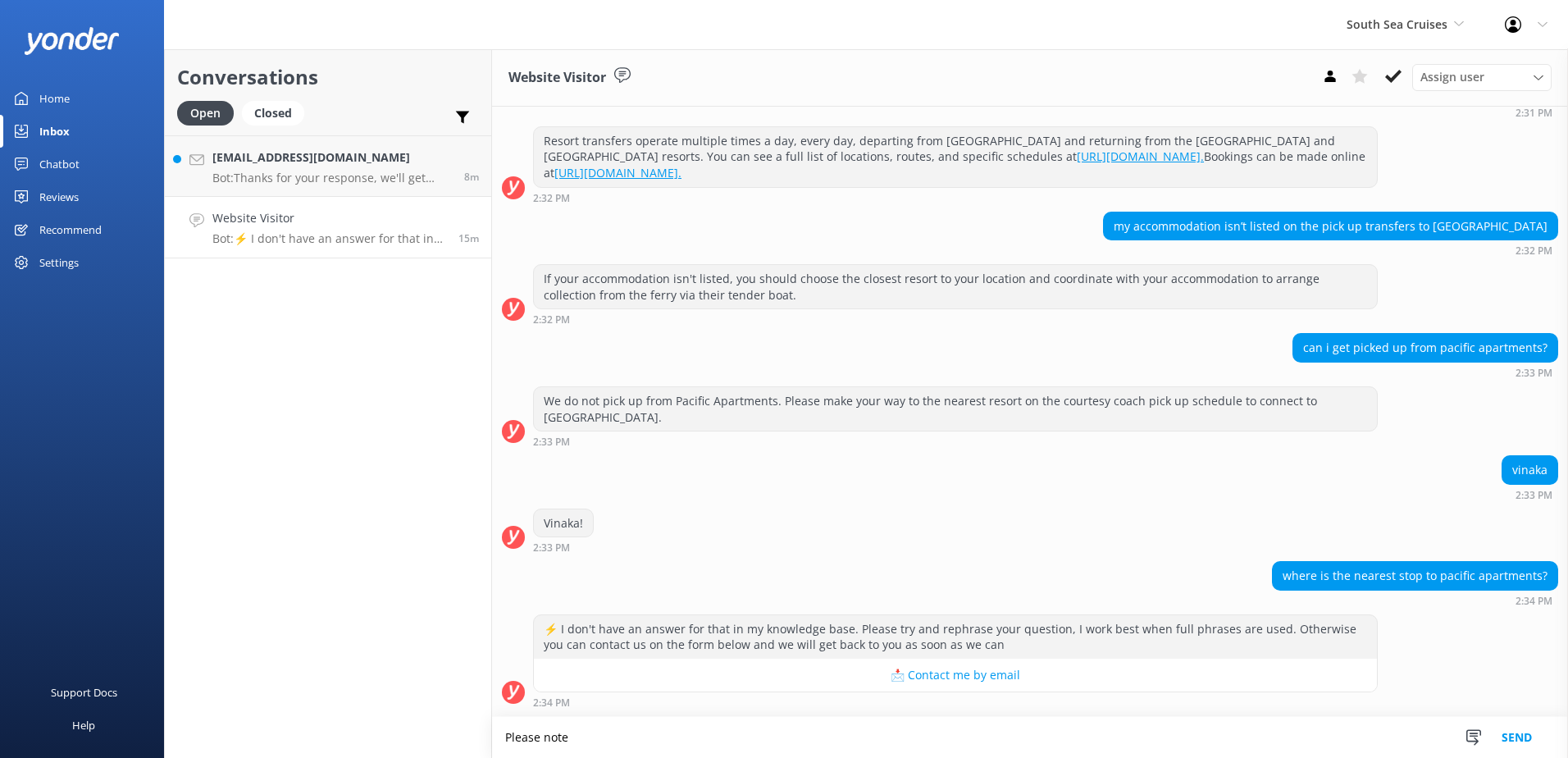
click at [947, 726] on textarea "Please note" at bounding box center [1030, 738] width 1076 height 41
type textarea "Please note your closest pickup location would be [GEOGRAPHIC_DATA]."
click at [1516, 743] on button "Send" at bounding box center [1517, 738] width 61 height 41
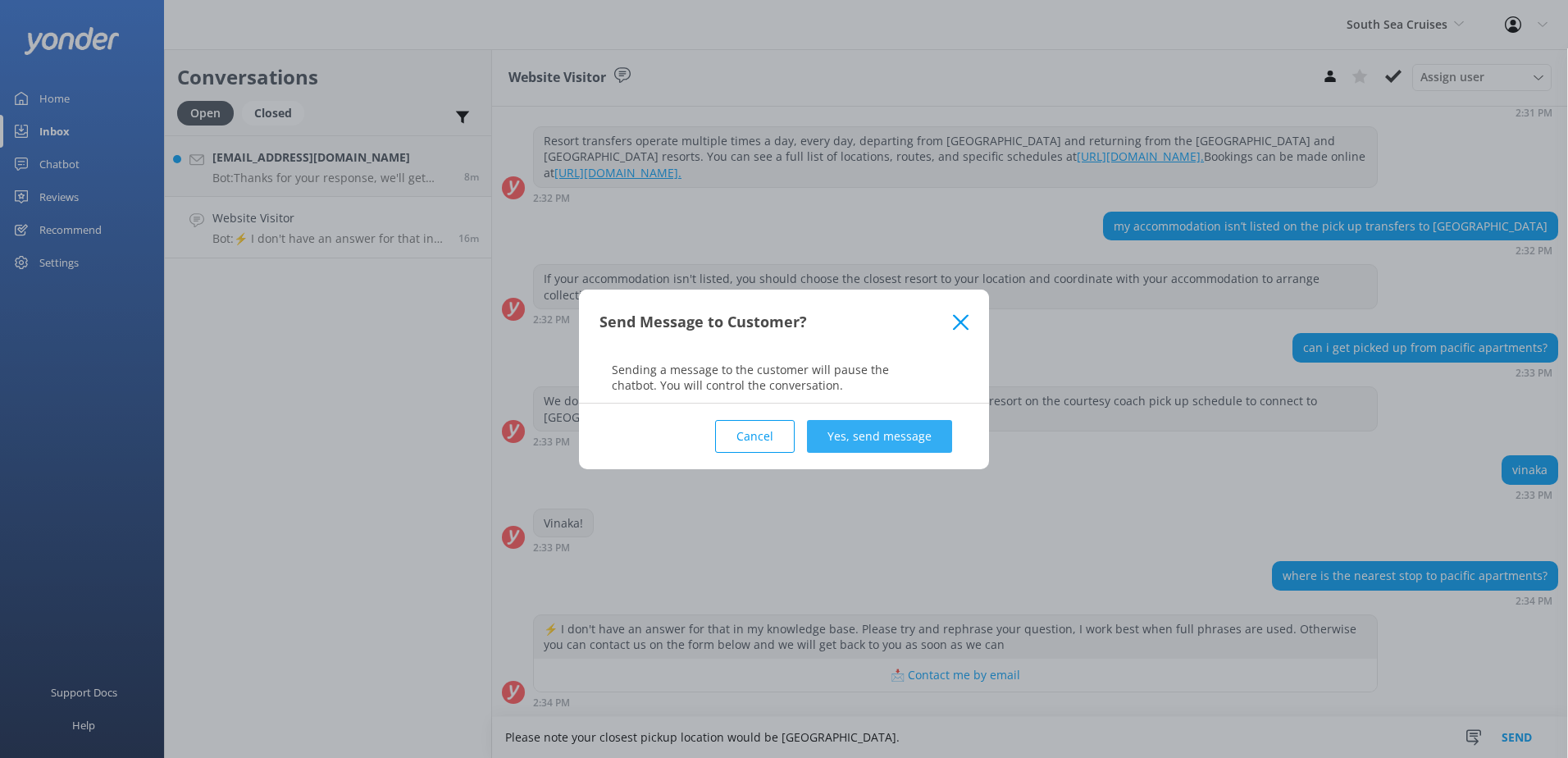
click at [864, 434] on button "Yes, send message" at bounding box center [879, 436] width 145 height 32
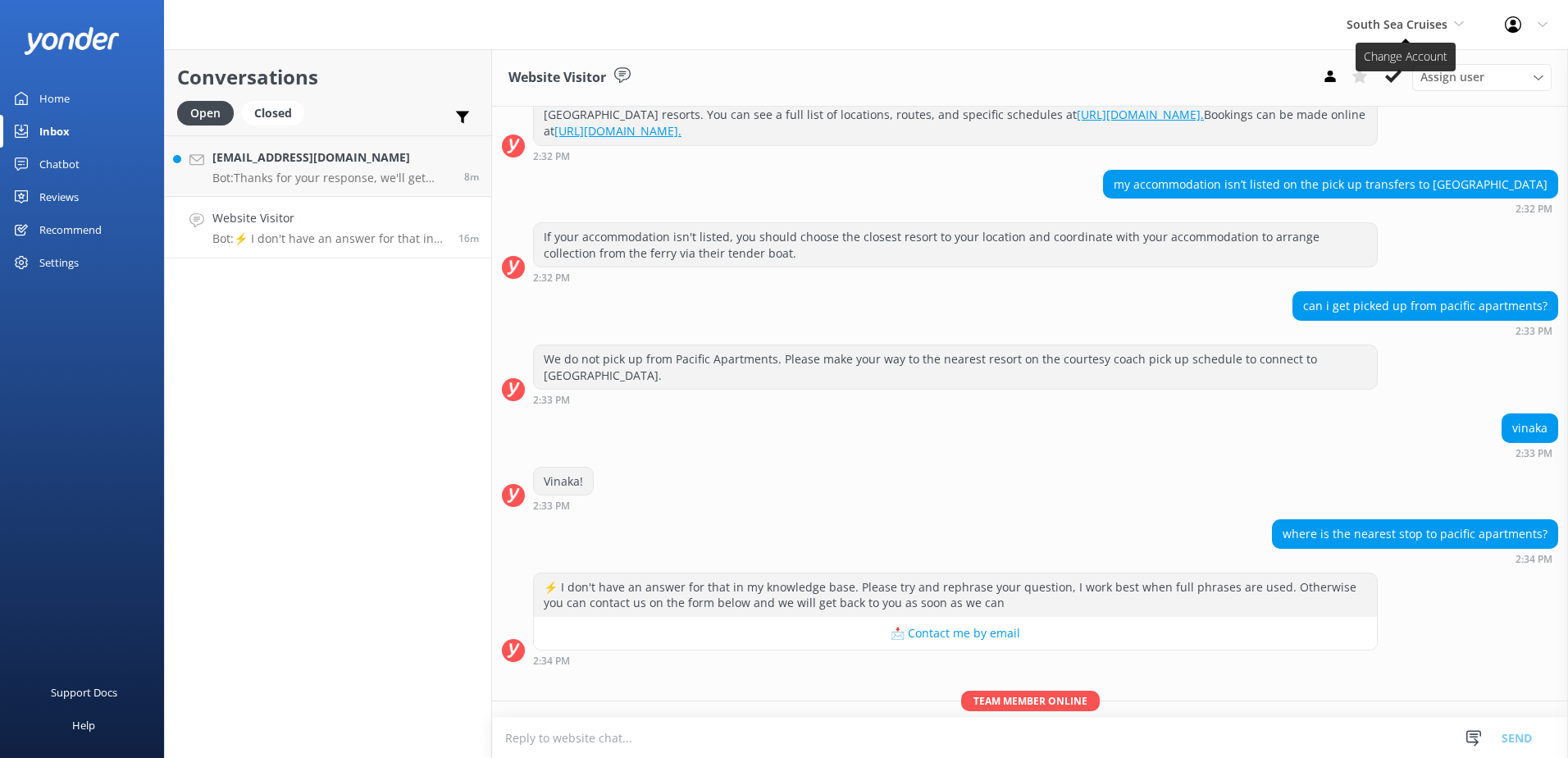
scroll to position [304, 0]
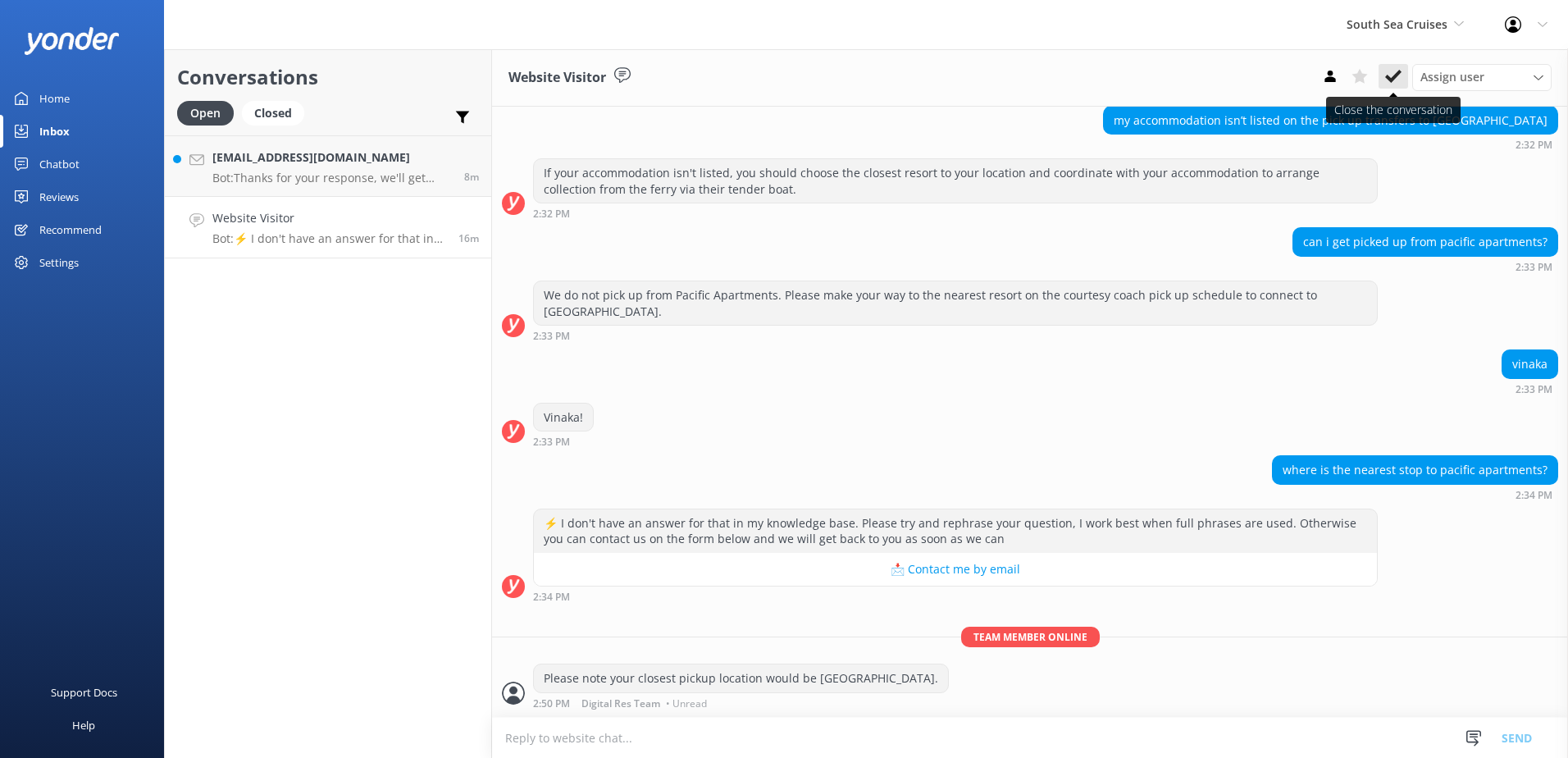
click at [1399, 75] on use at bounding box center [1394, 76] width 17 height 13
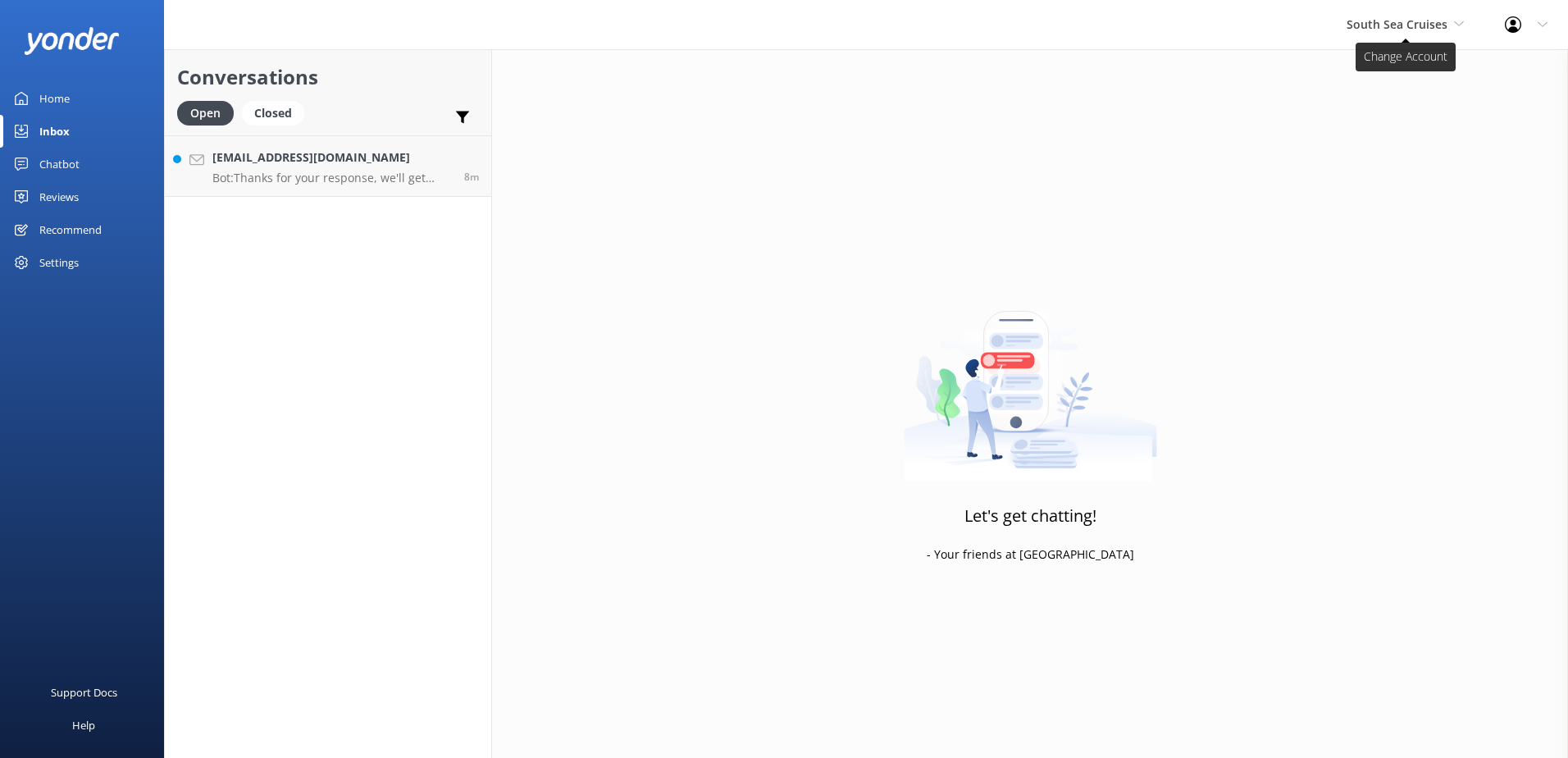
click at [1423, 24] on span "South Sea Cruises" at bounding box center [1397, 24] width 101 height 16
click at [313, 170] on div "[EMAIL_ADDRESS][DOMAIN_NAME] Bot: Thanks for your response, we'll get back to y…" at bounding box center [332, 166] width 240 height 35
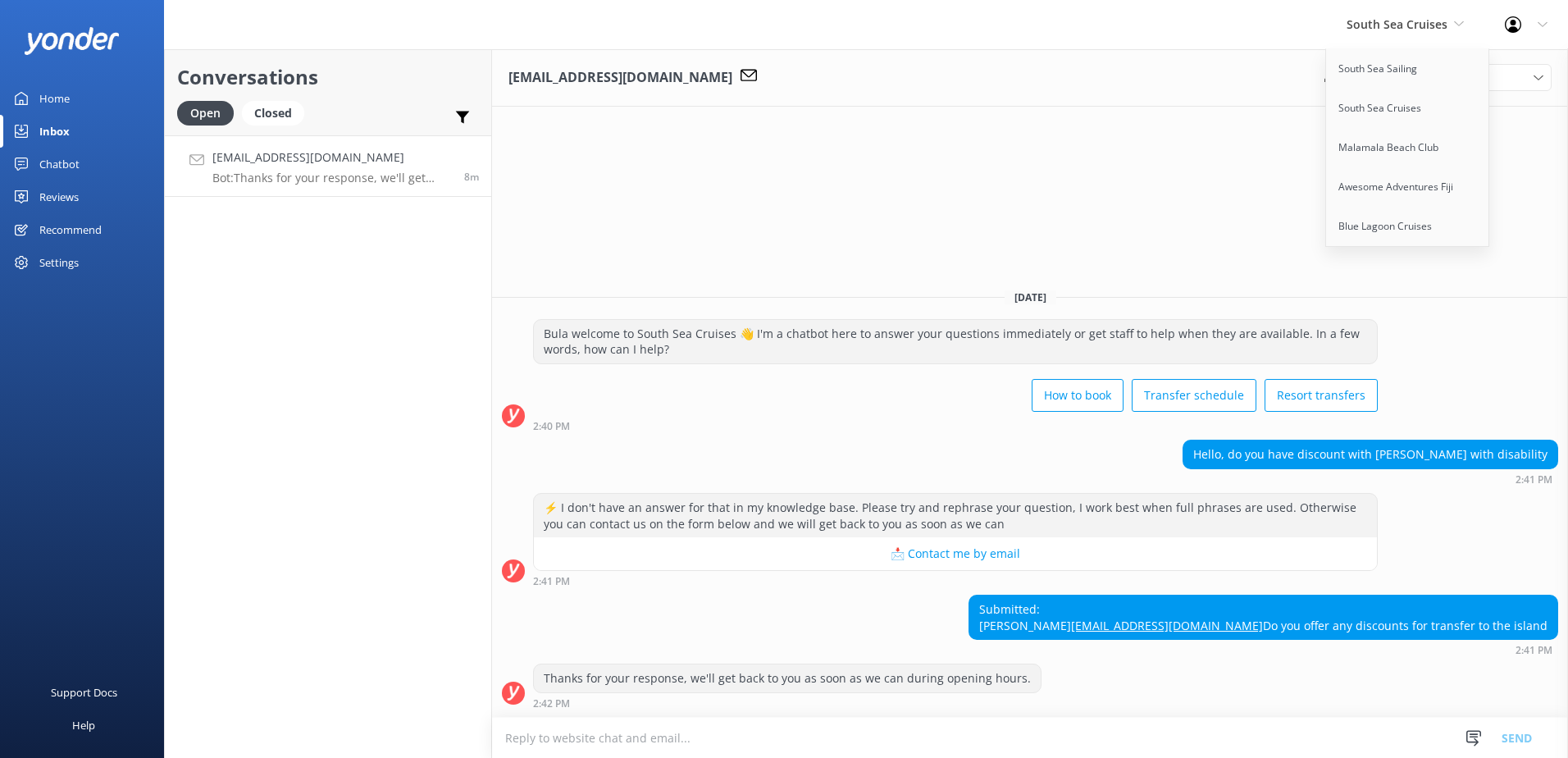
click at [1210, 288] on div "[DATE]" at bounding box center [1030, 297] width 1076 height 18
click at [953, 735] on textarea at bounding box center [1030, 738] width 1076 height 40
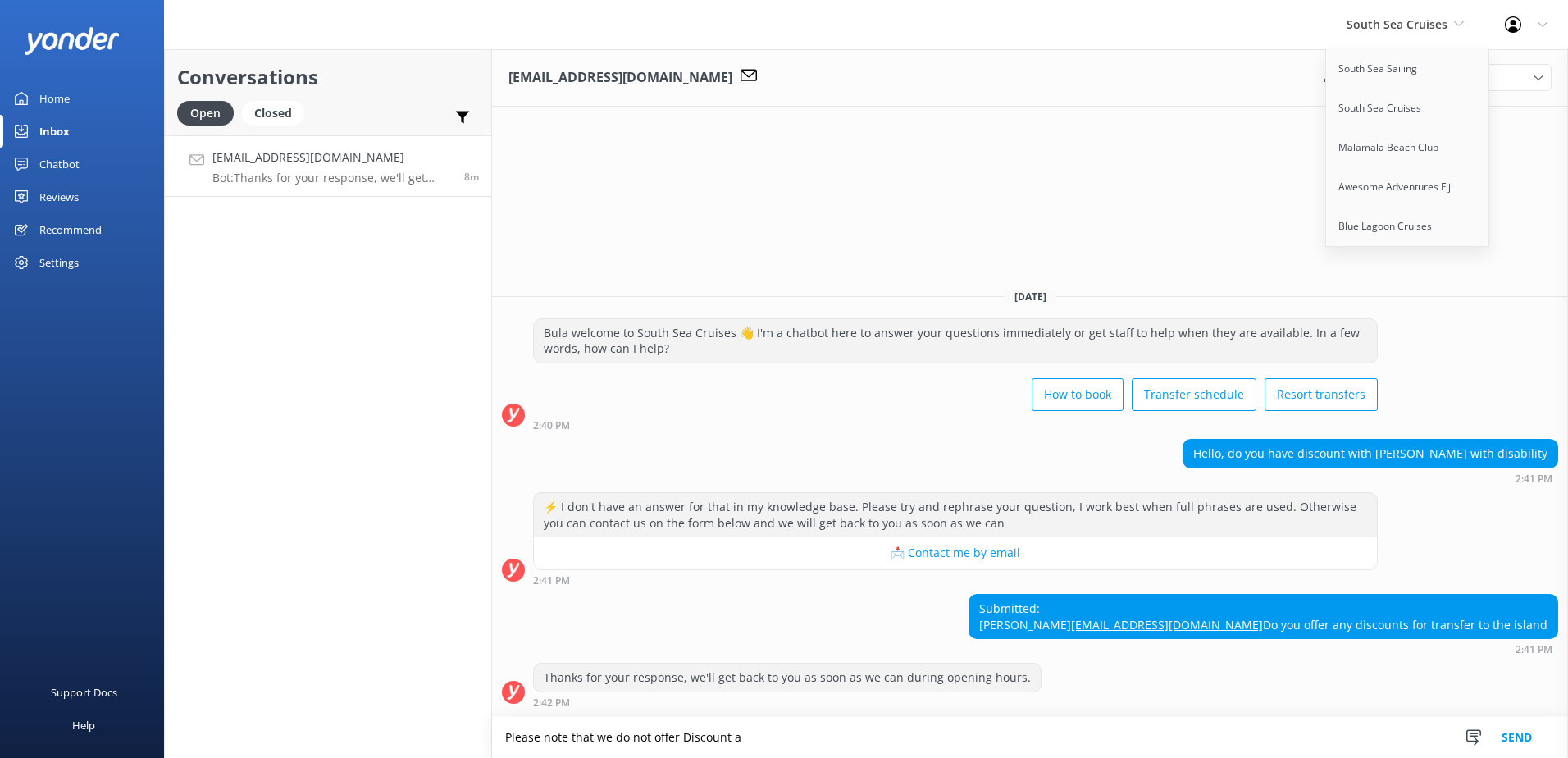
click at [676, 741] on textarea "Please note that we do not offer Discount a" at bounding box center [1030, 738] width 1076 height 41
click at [1040, 735] on textarea "Please note that we do not offer any promotions as of this moment." at bounding box center [1030, 738] width 1076 height 41
click at [1084, 744] on textarea "Please note that we do not offer any promotions as of this moment. all guest wi…" at bounding box center [1030, 738] width 1076 height 41
type textarea "Please note that we do not offer any promotions as of this moment. all guest wi…"
click at [1514, 733] on button "Send" at bounding box center [1517, 738] width 61 height 41
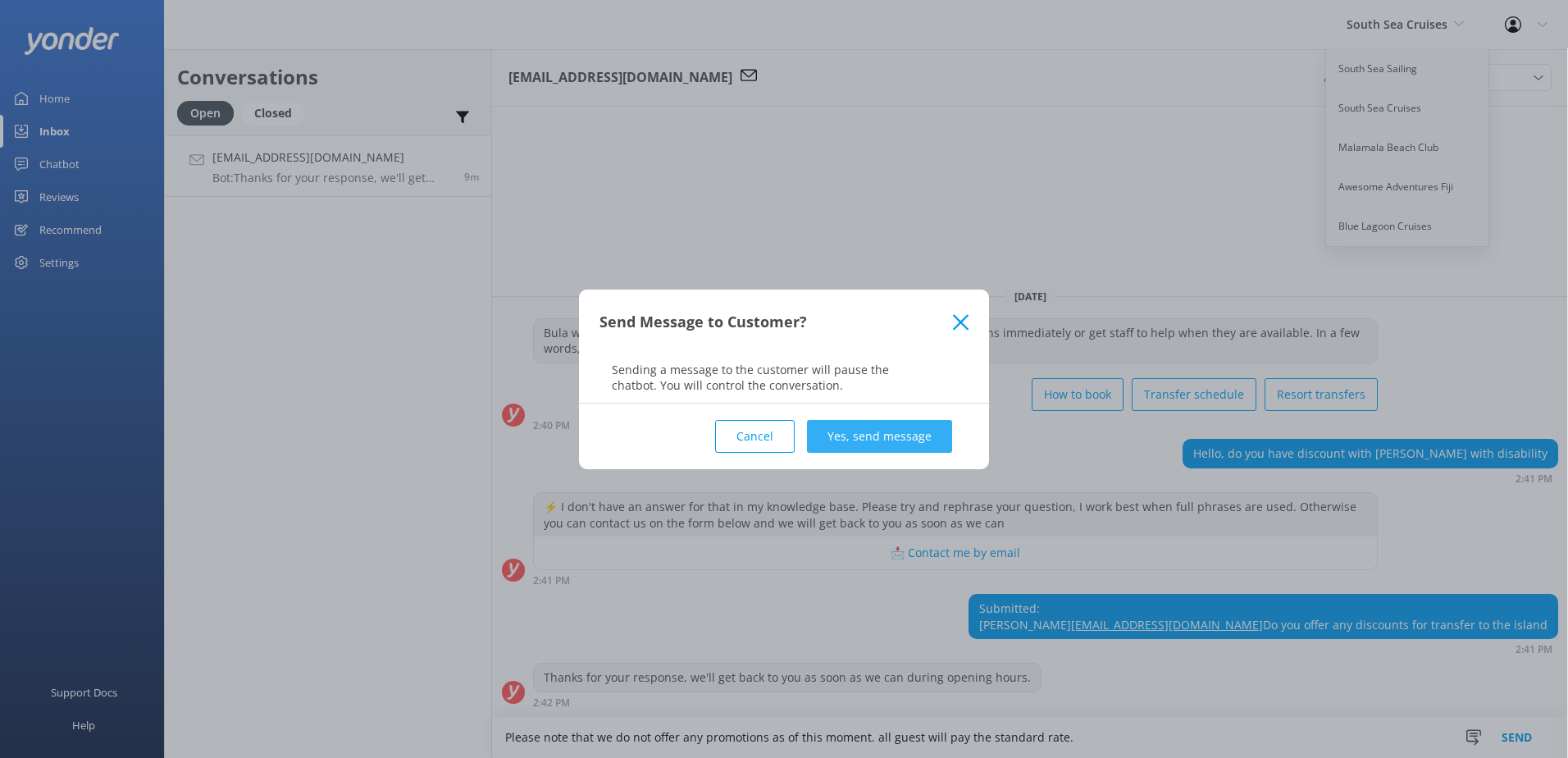
click at [867, 436] on button "Yes, send message" at bounding box center [879, 436] width 145 height 32
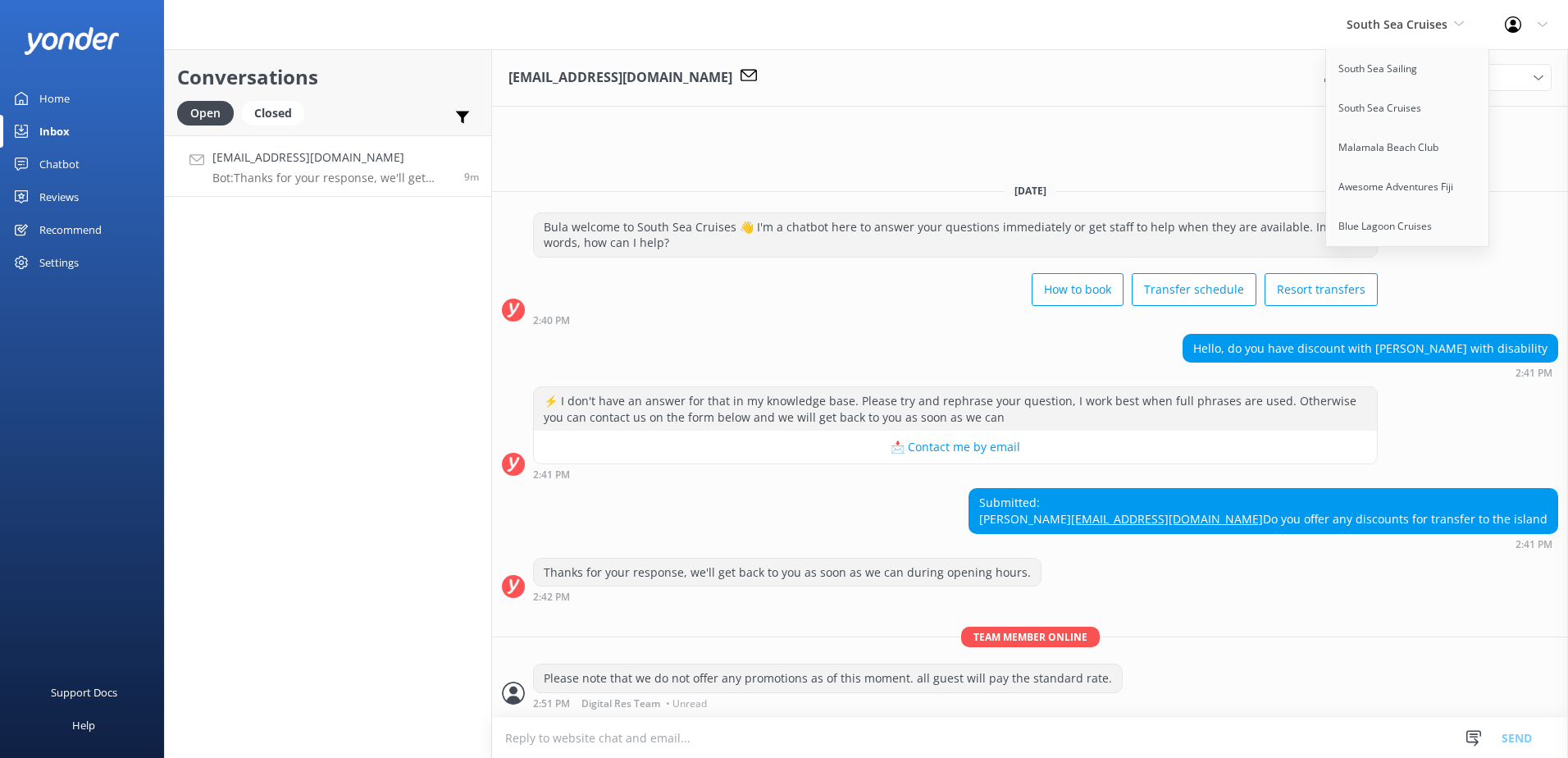
click at [1465, 26] on div "South Sea Cruises South Sea Sailing South Sea Cruises Malamala Beach Club Aweso…" at bounding box center [1405, 24] width 158 height 49
click at [1389, 75] on icon at bounding box center [1394, 77] width 17 height 17
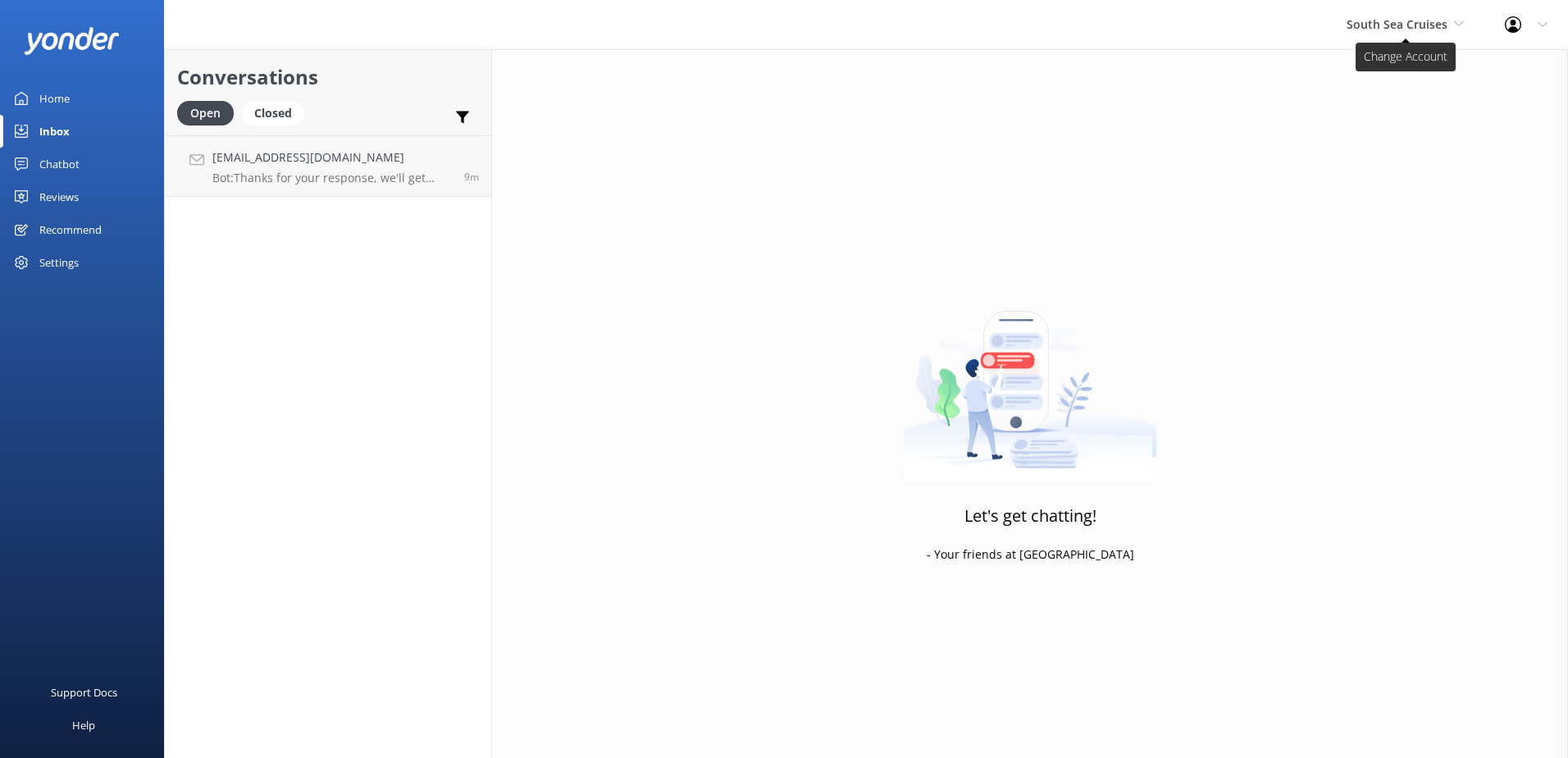
click at [1420, 24] on span "South Sea Cruises" at bounding box center [1397, 24] width 101 height 16
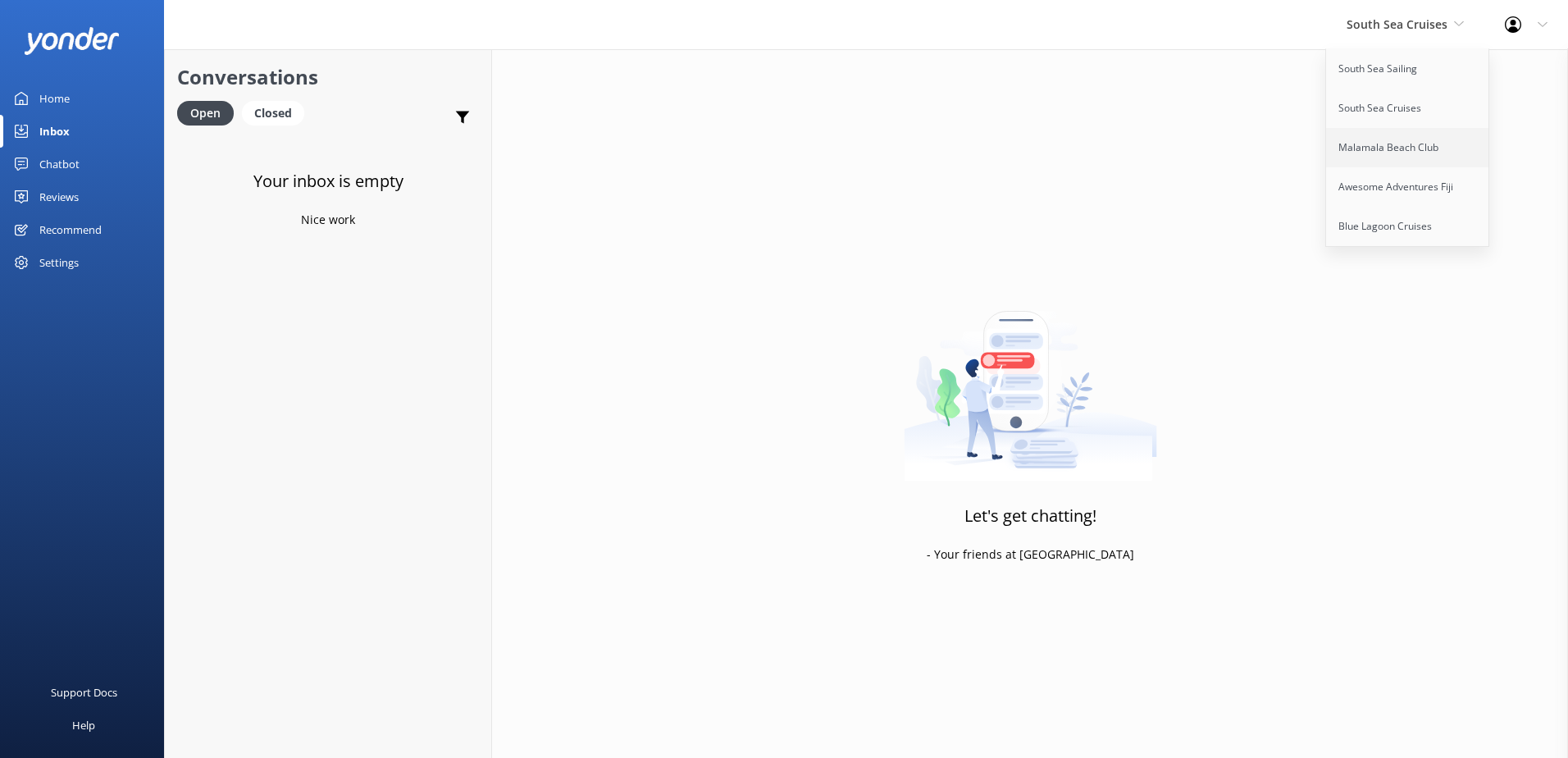
click at [1412, 146] on link "Malamala Beach Club" at bounding box center [1408, 147] width 164 height 40
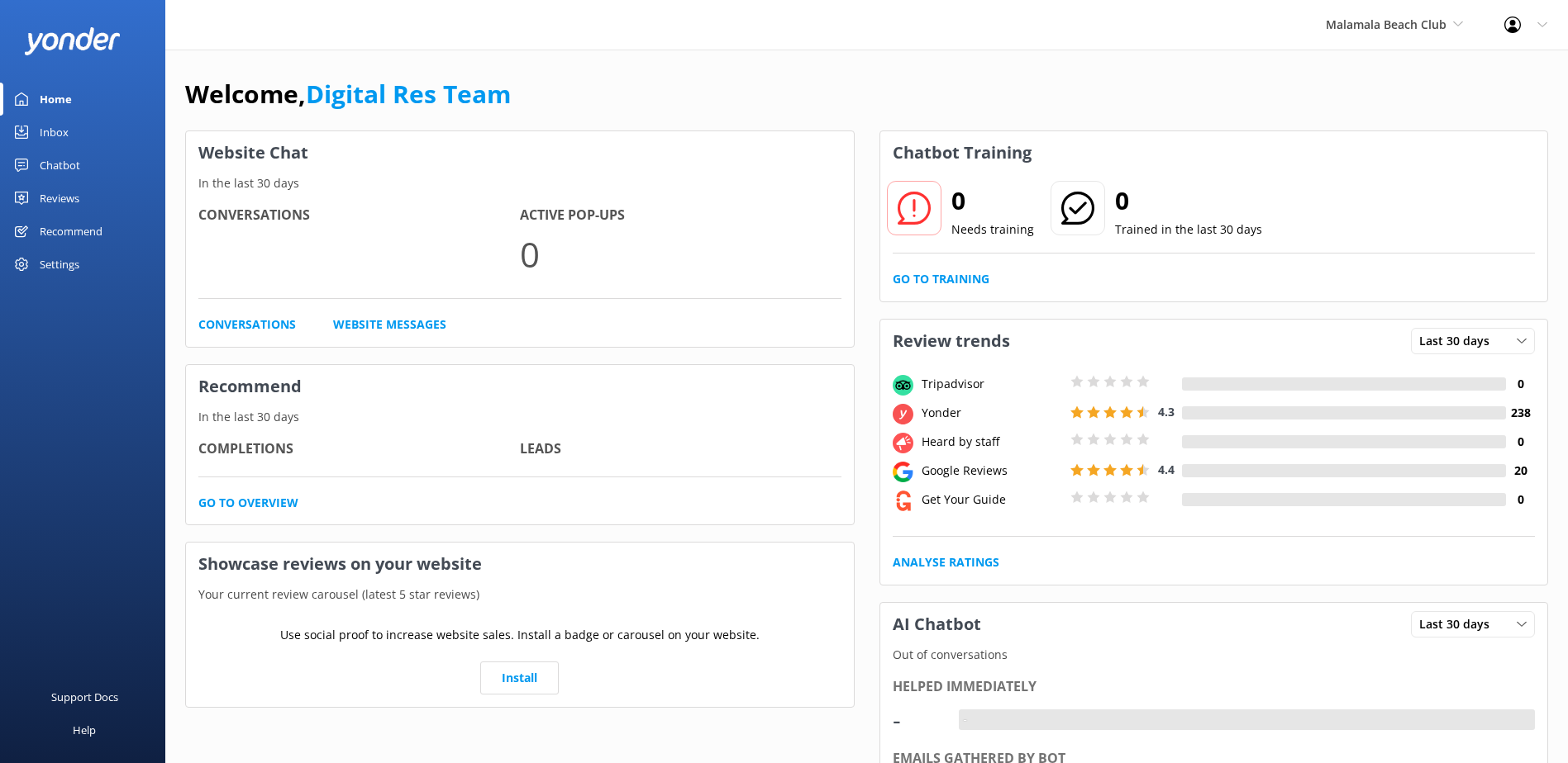
click at [59, 139] on div "Inbox" at bounding box center [54, 132] width 29 height 33
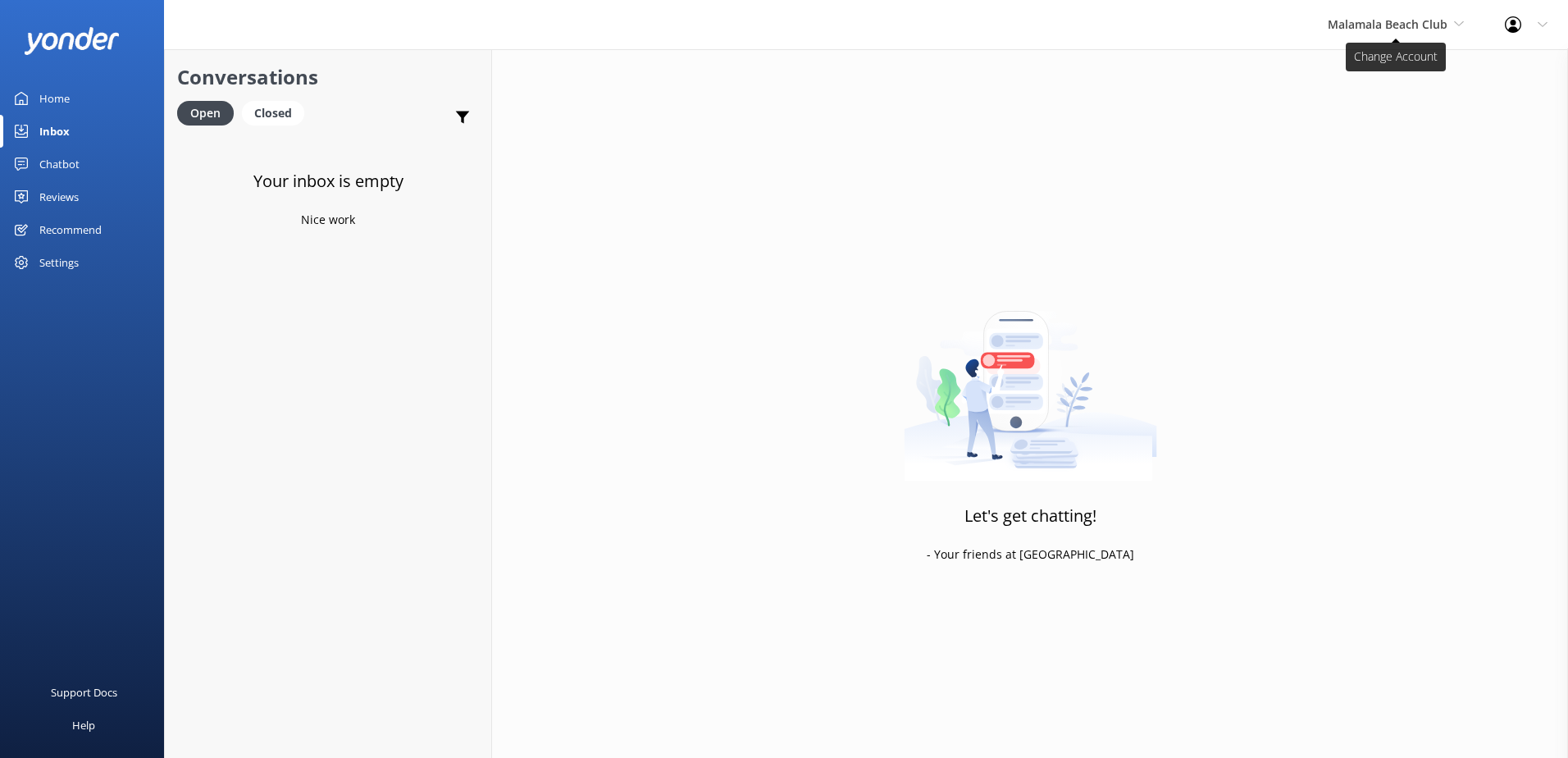
click at [1392, 22] on span "Malamala Beach Club" at bounding box center [1387, 24] width 119 height 16
click at [1368, 185] on link "Awesome Adventures Fiji" at bounding box center [1389, 187] width 164 height 40
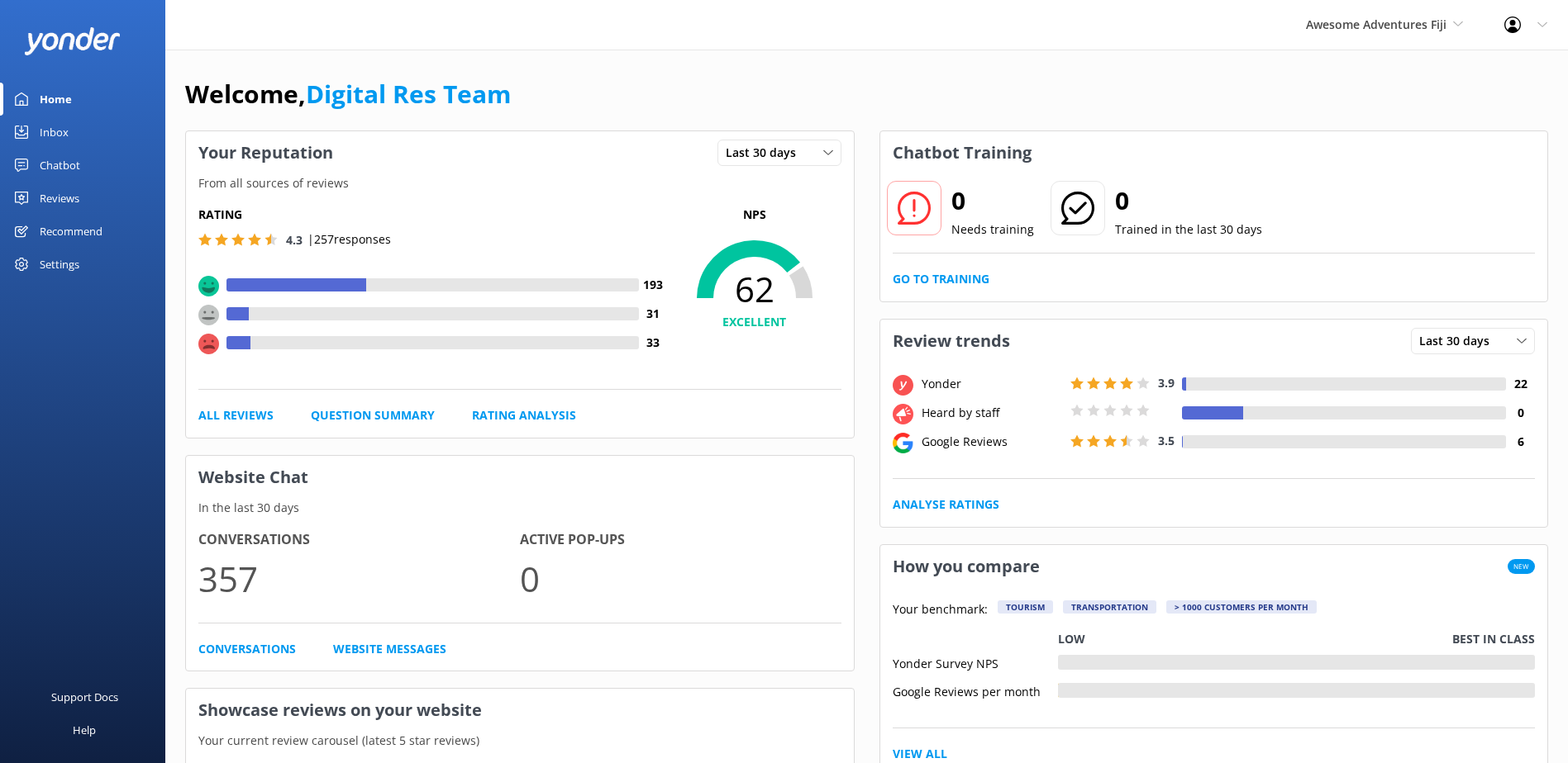
click at [57, 143] on div "Inbox" at bounding box center [54, 132] width 29 height 33
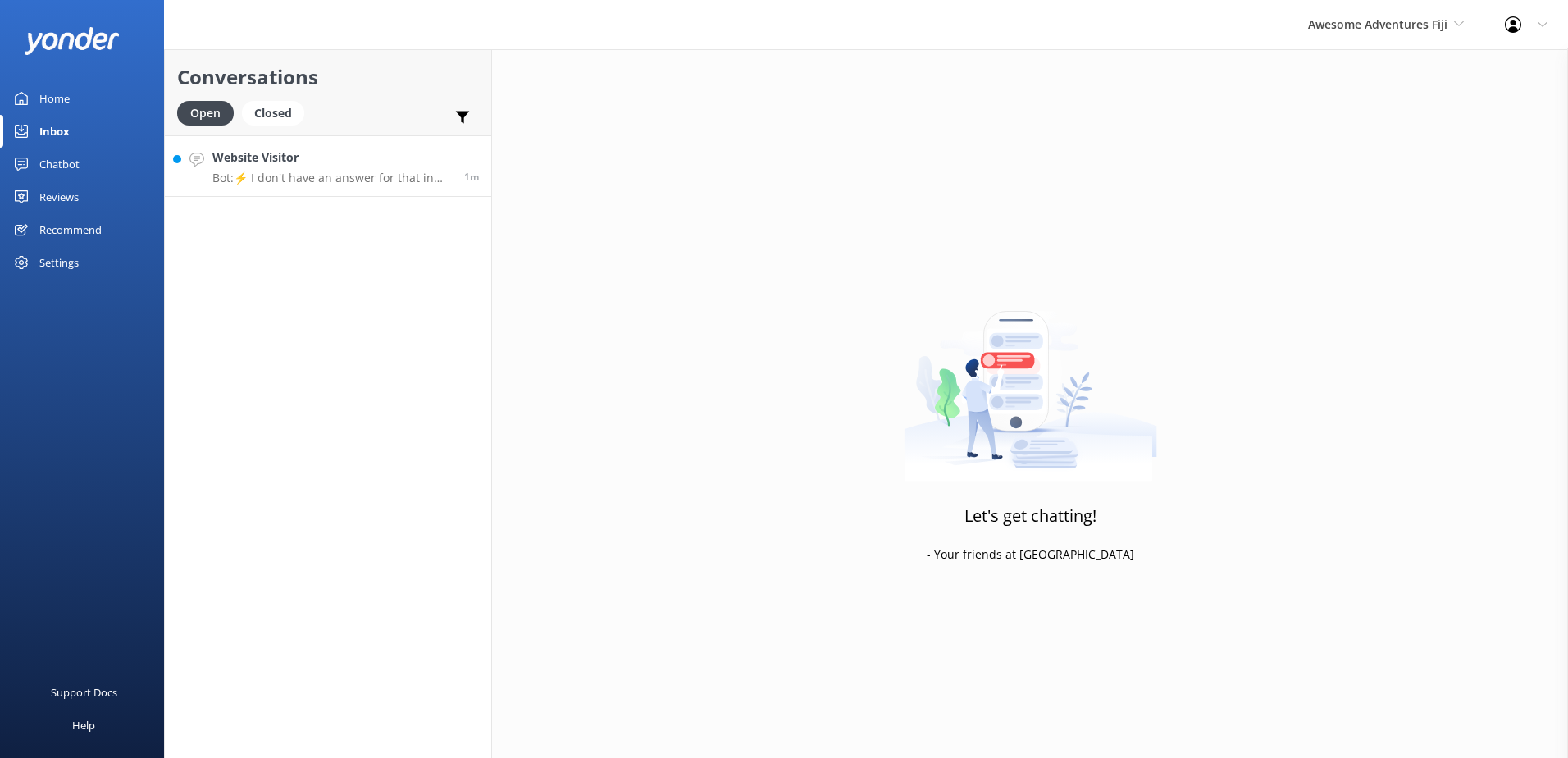
click at [214, 172] on p "Bot: ⚡ I don't have an answer for that in my knowledge base. Please try and rep…" at bounding box center [332, 178] width 240 height 15
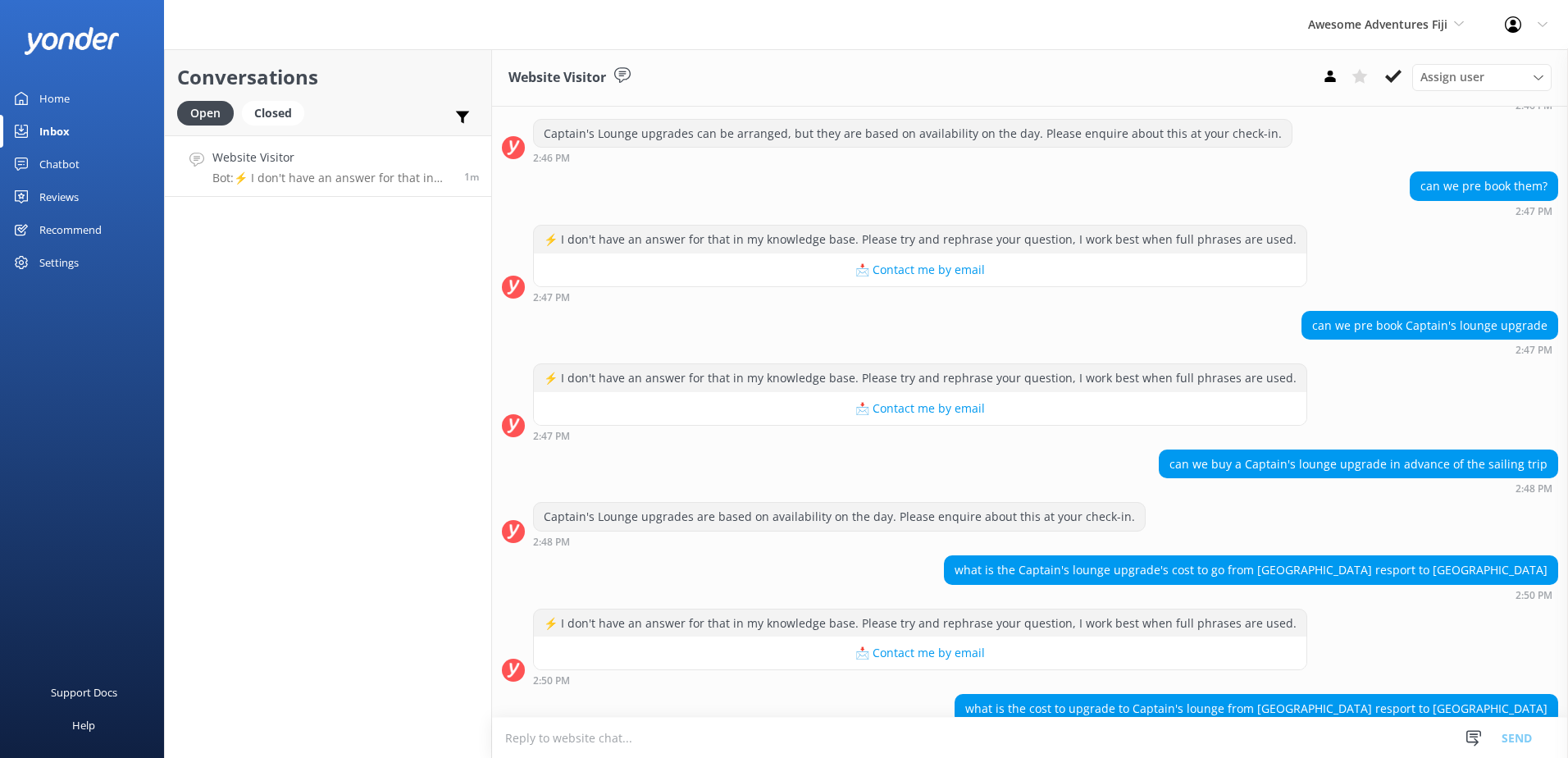
scroll to position [321, 0]
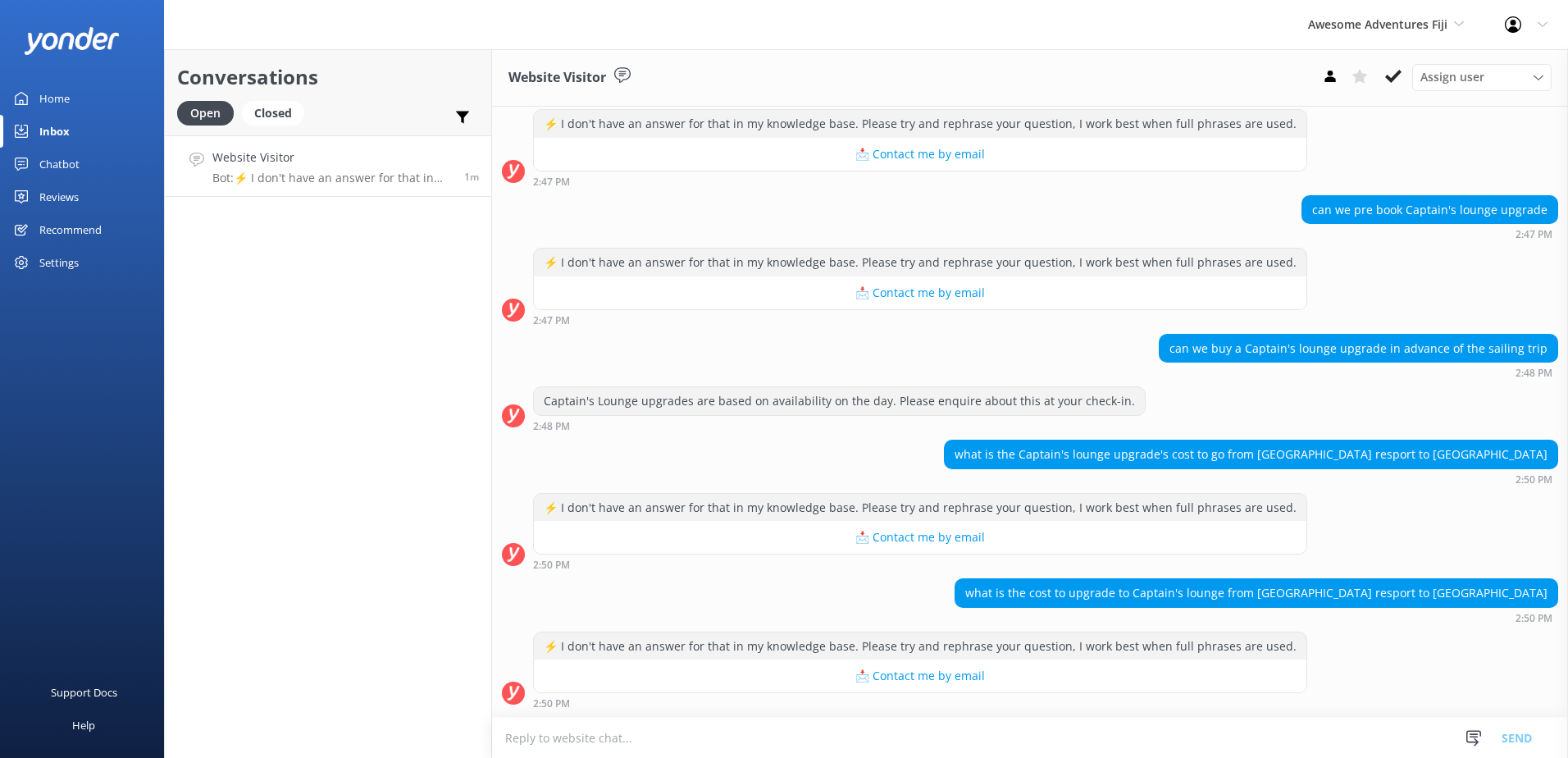
click at [791, 739] on textarea at bounding box center [1030, 738] width 1076 height 40
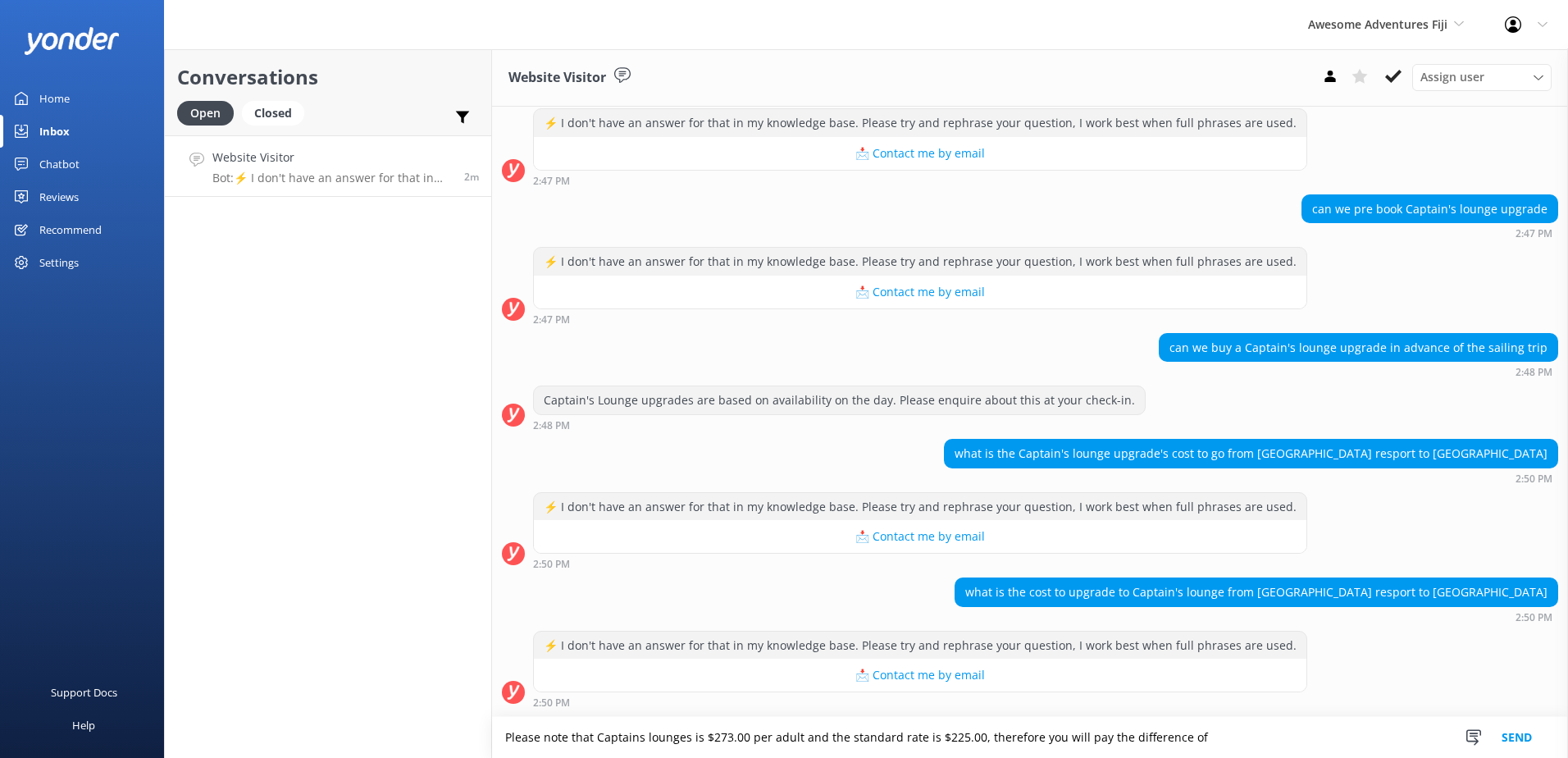
click at [1259, 734] on textarea "Please note that Captains lounges is $273.00 per adult and the standard rate is…" at bounding box center [1030, 738] width 1076 height 41
type textarea "Please note that Captains lounges is $273.00 per adult and the standard rate is…"
click at [1520, 735] on button "Send" at bounding box center [1517, 738] width 61 height 41
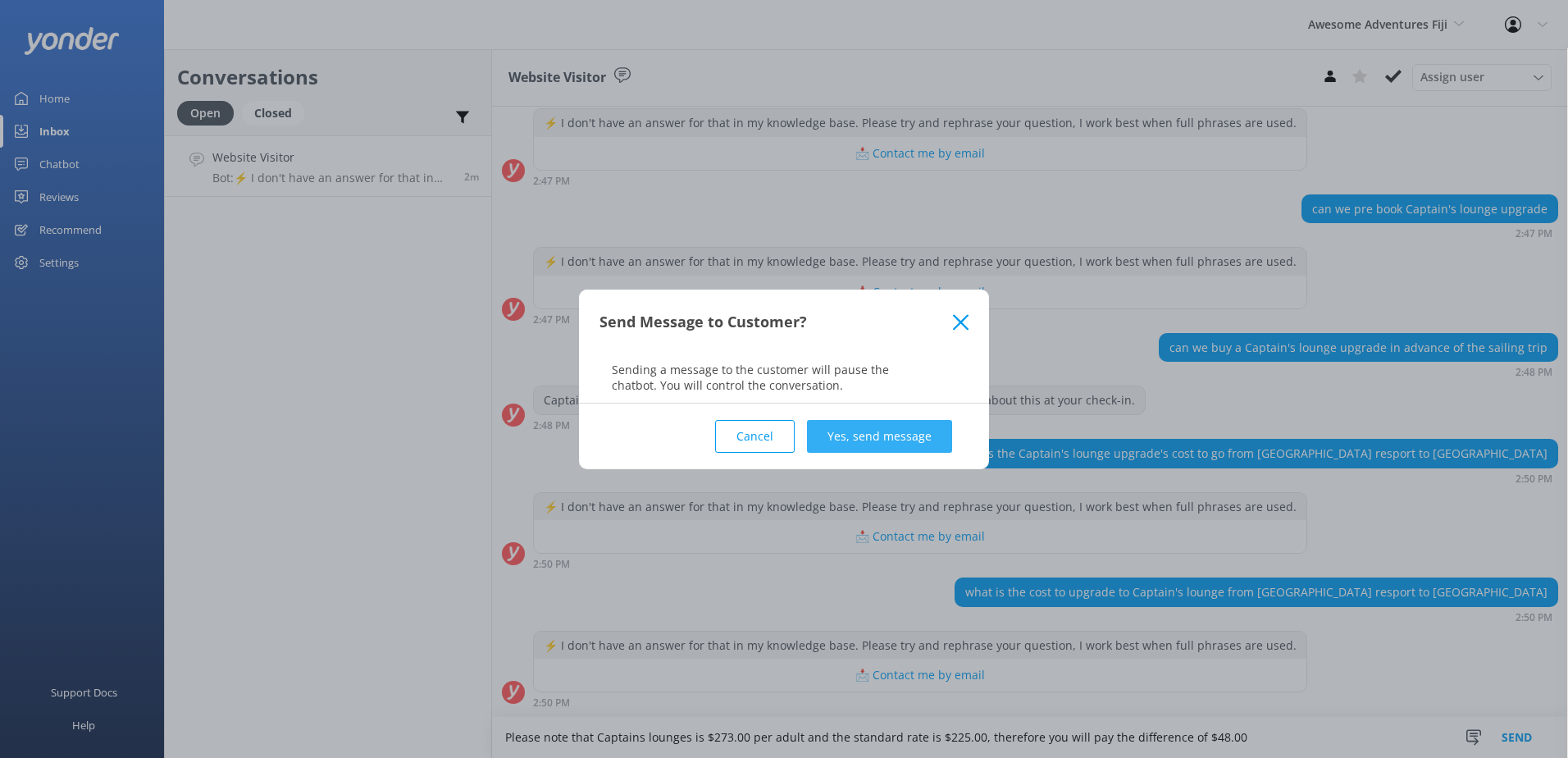
click at [906, 428] on button "Yes, send message" at bounding box center [879, 436] width 145 height 32
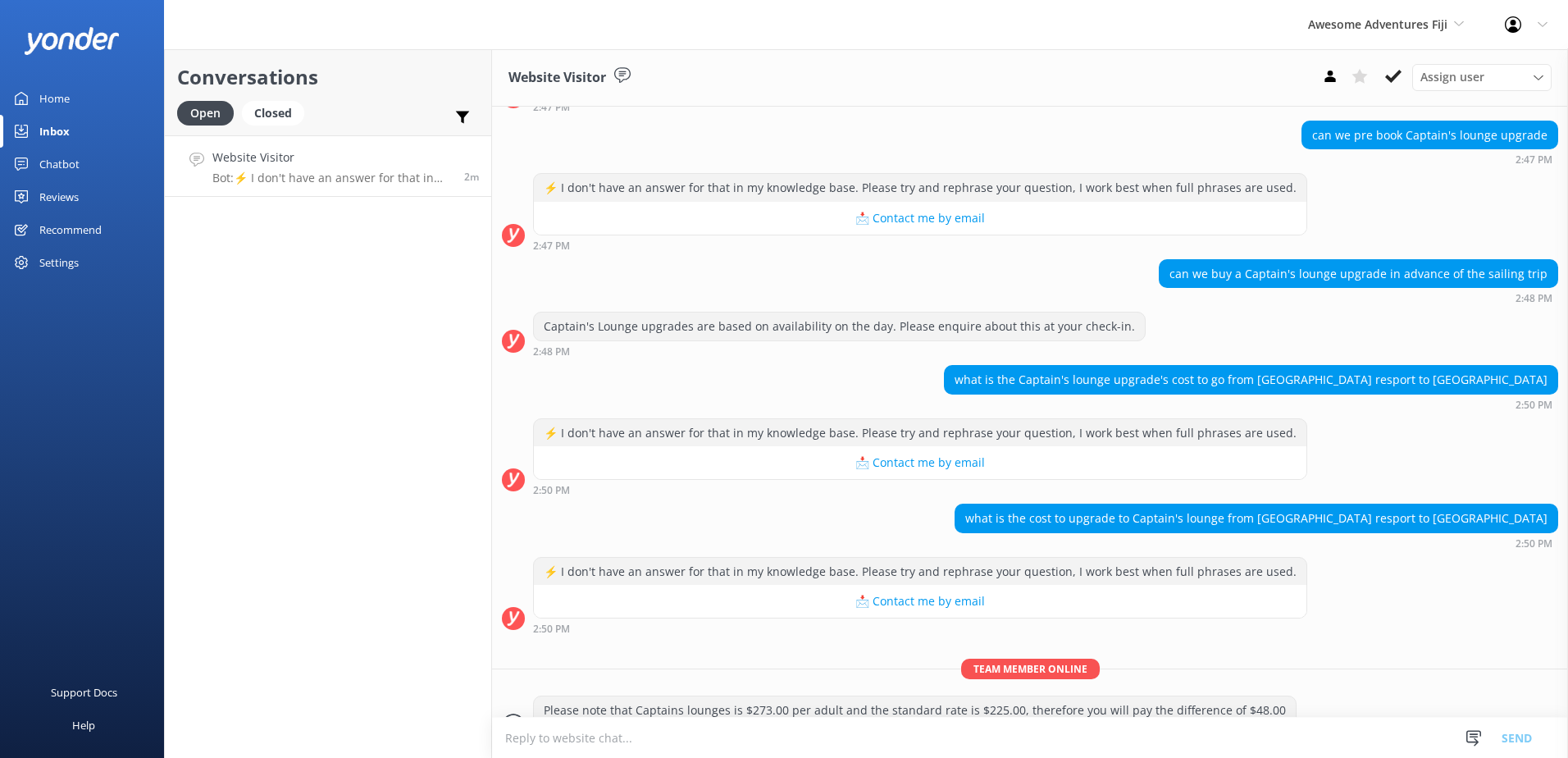
scroll to position [427, 0]
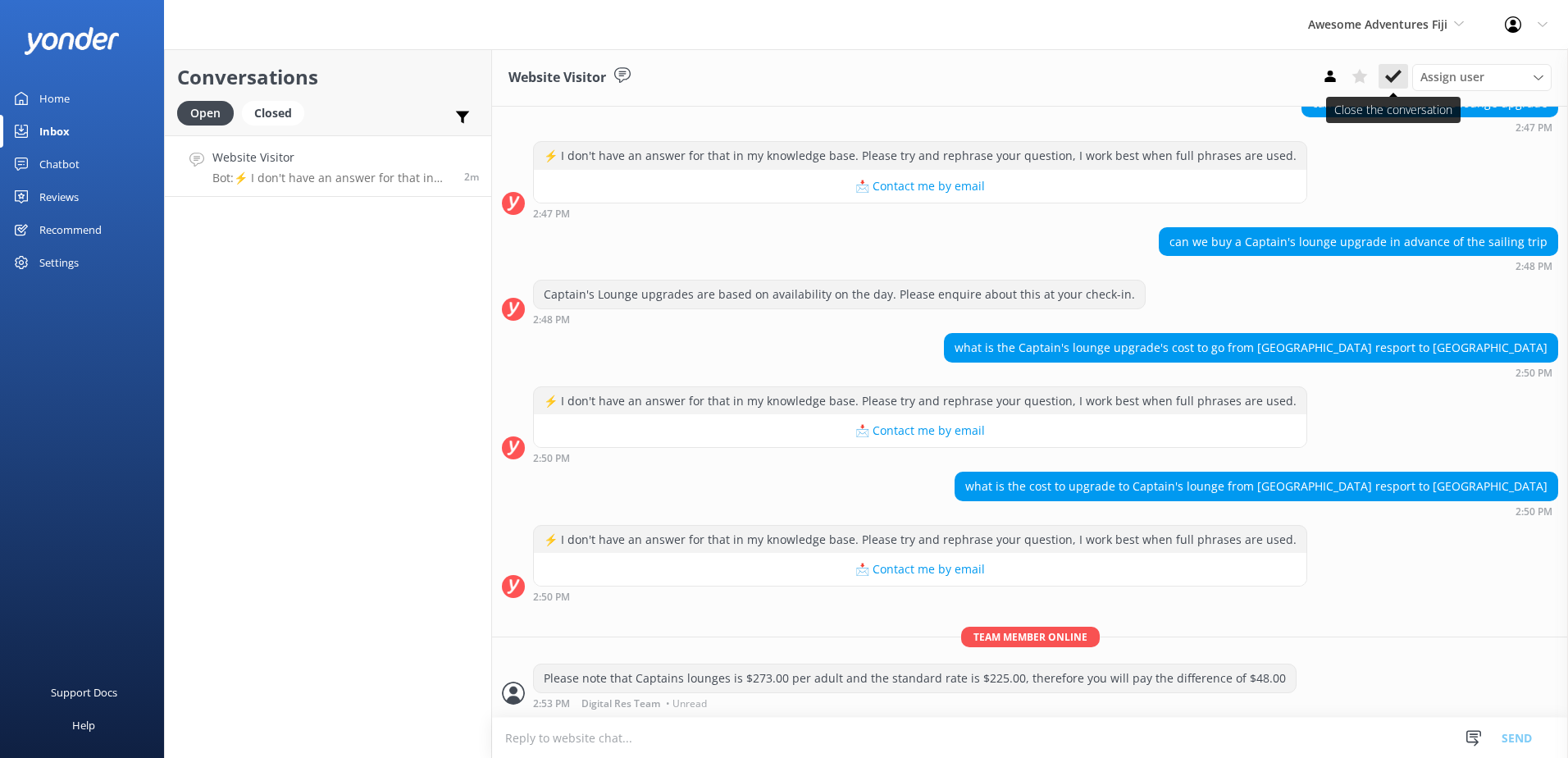
click at [1396, 69] on icon at bounding box center [1394, 77] width 17 height 17
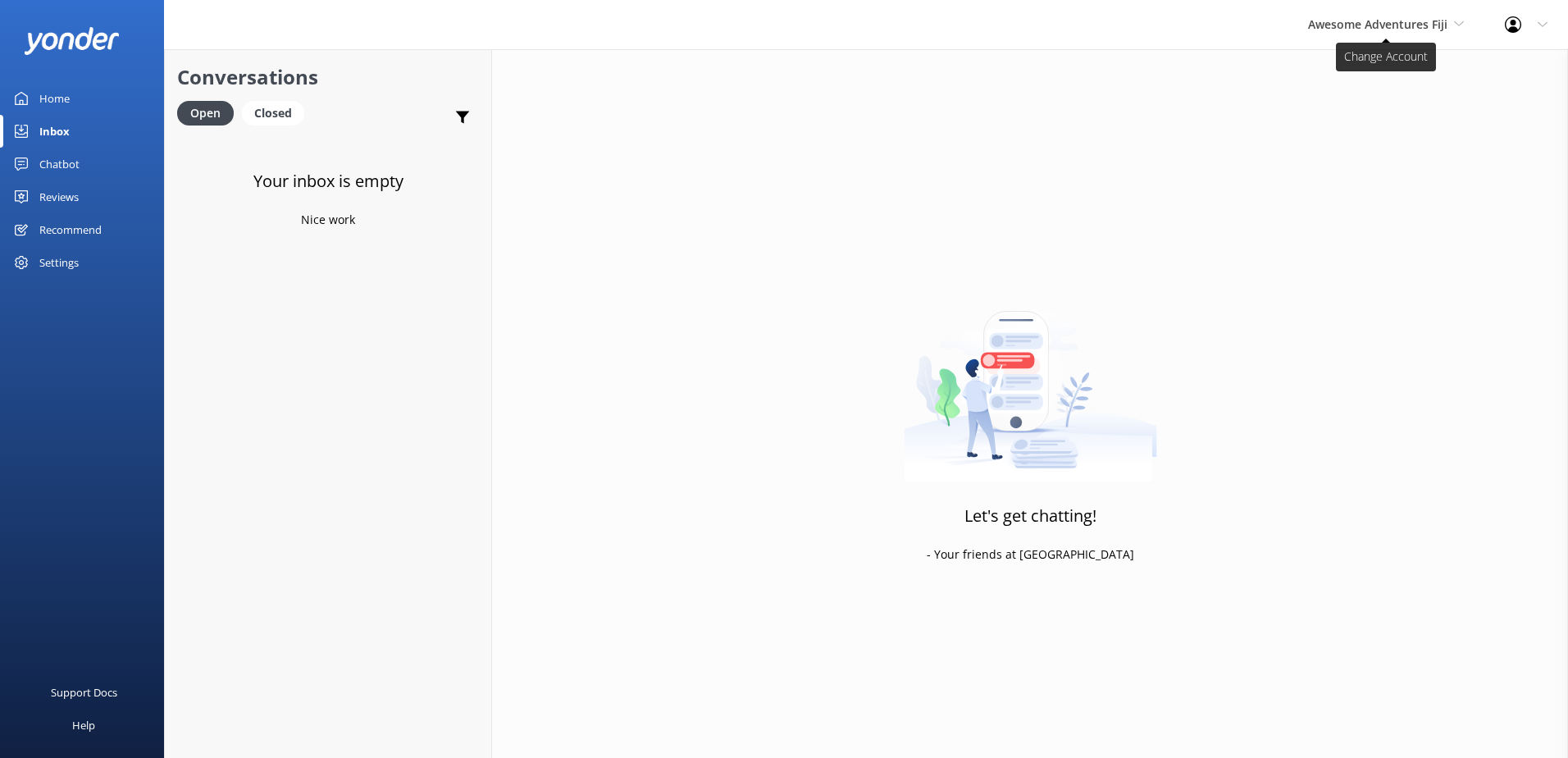
click at [1389, 17] on span "Awesome Adventures Fiji" at bounding box center [1378, 24] width 140 height 16
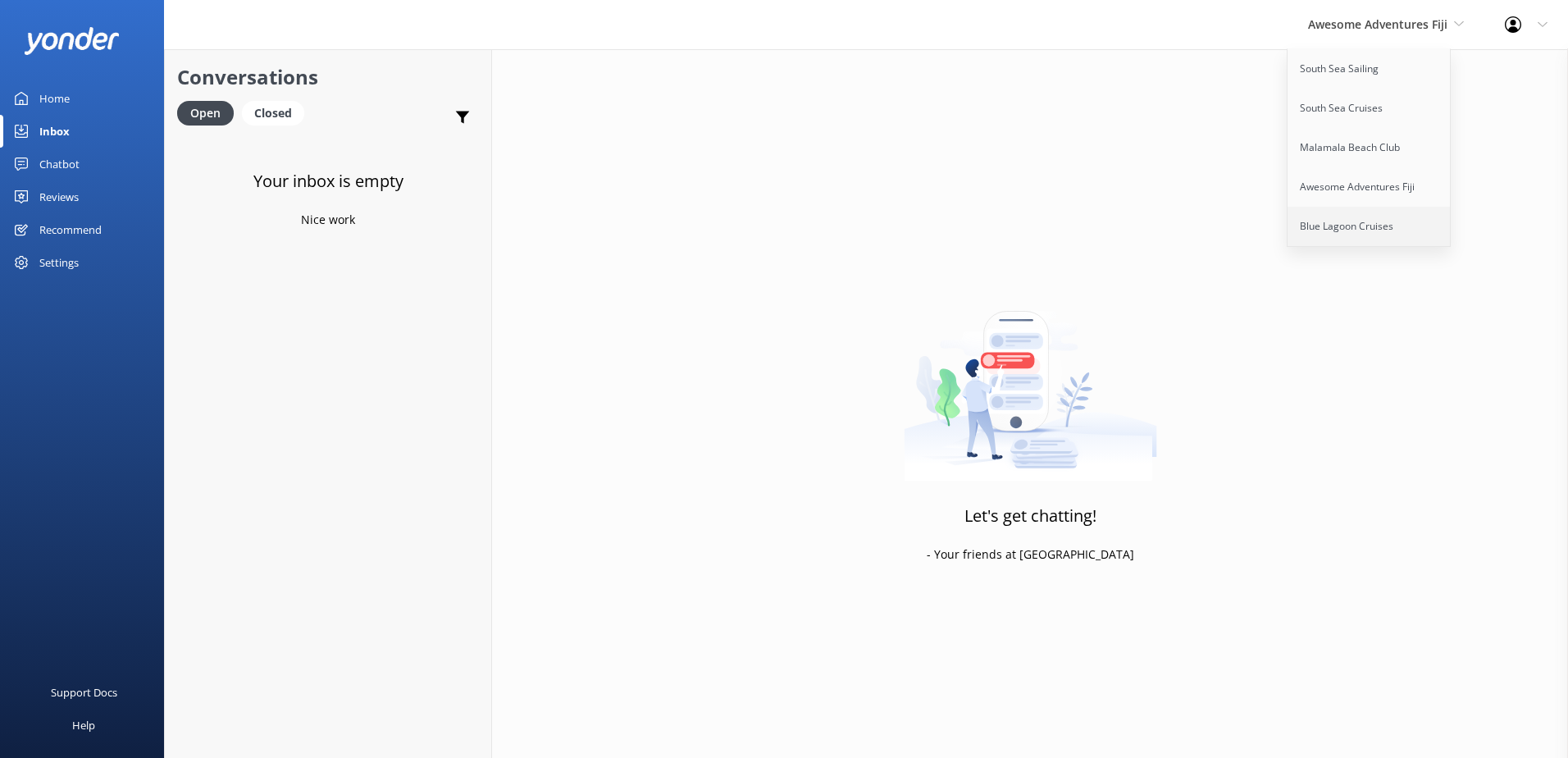
click at [1353, 219] on link "Blue Lagoon Cruises" at bounding box center [1369, 226] width 164 height 40
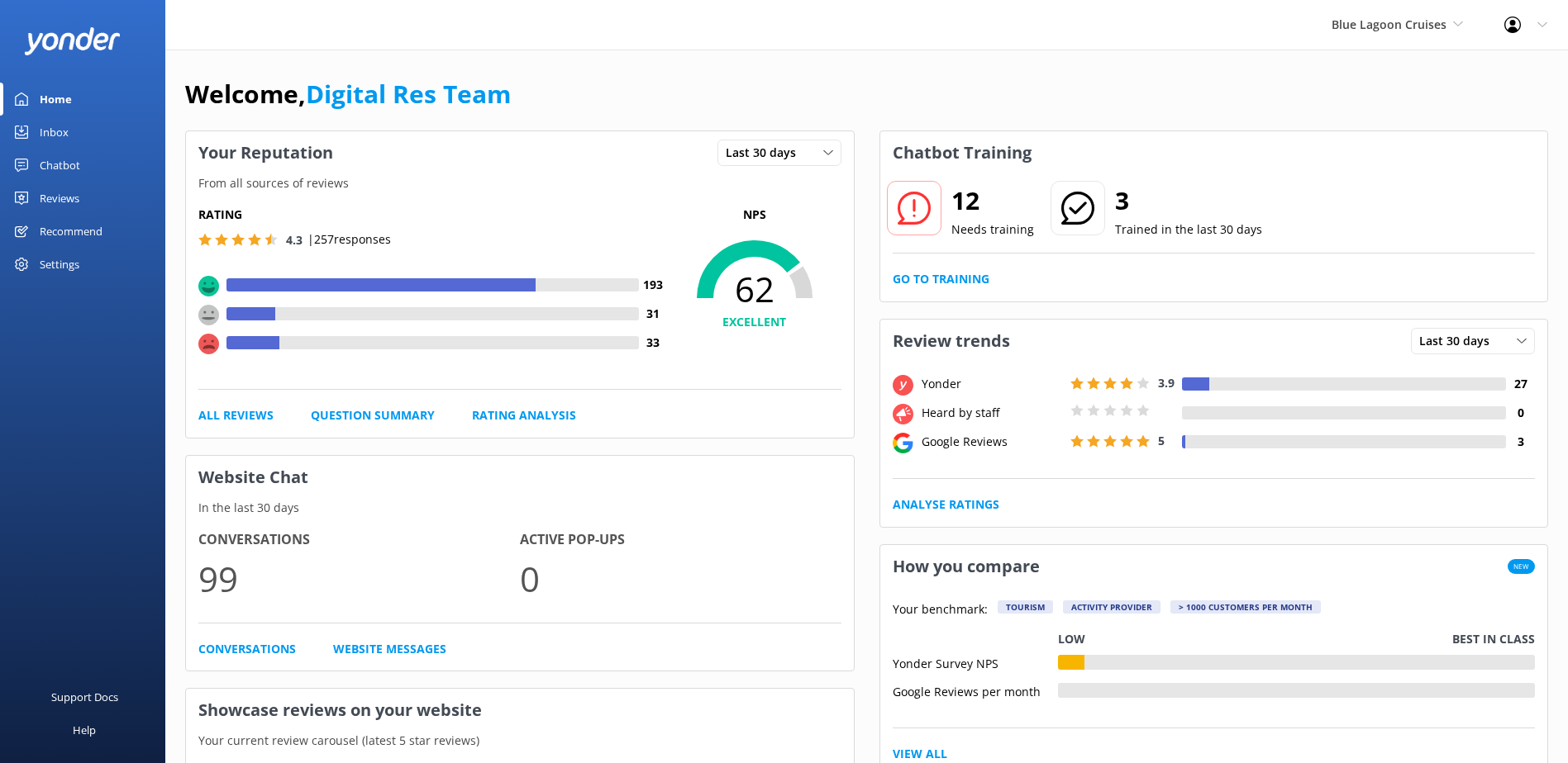
click at [55, 125] on div "Inbox" at bounding box center [54, 132] width 29 height 33
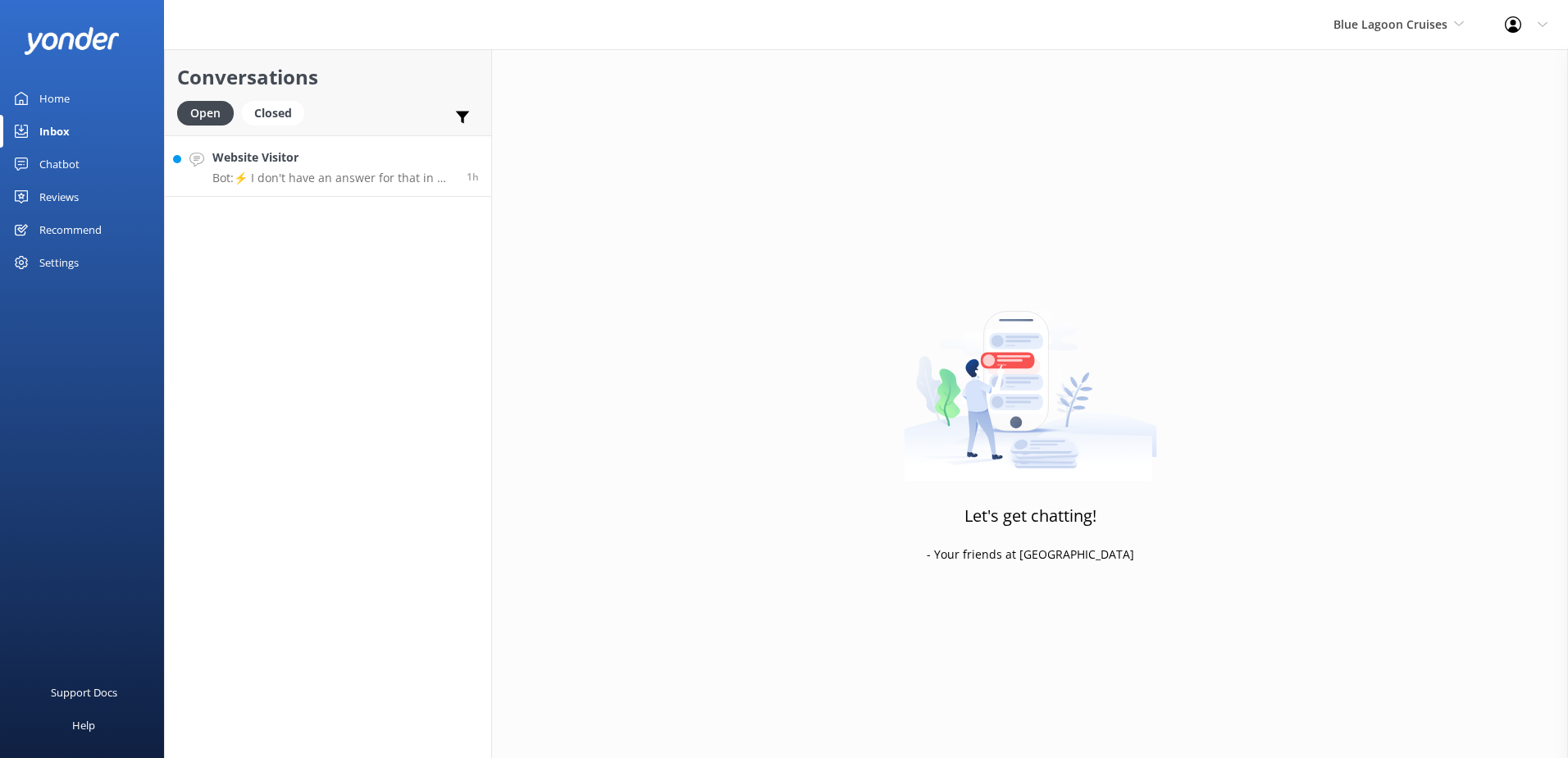
click at [272, 180] on p "Bot: ⚡ I don't have an answer for that in my knowledge base. Please try and rep…" at bounding box center [332, 178] width 242 height 15
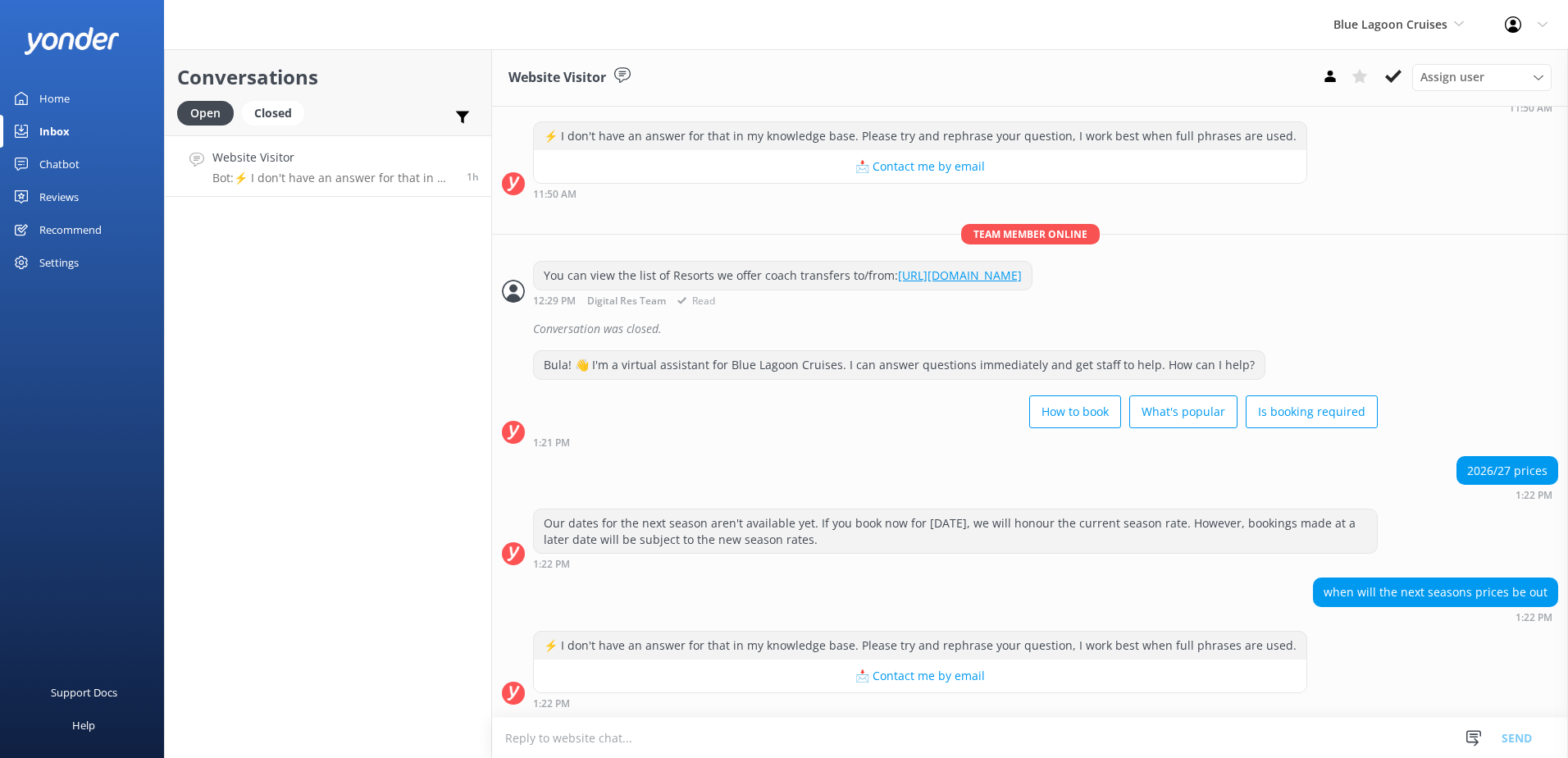
scroll to position [1323, 0]
